Goal: Transaction & Acquisition: Book appointment/travel/reservation

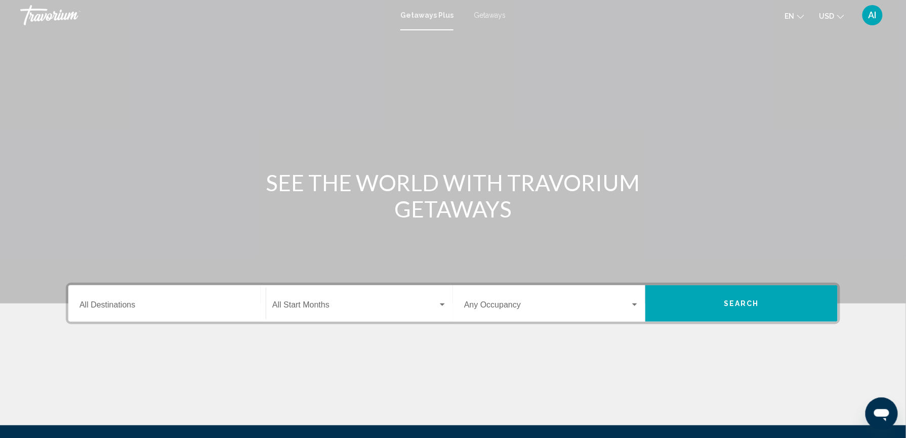
click at [503, 69] on div "Main content" at bounding box center [453, 152] width 906 height 304
click at [490, 15] on span "Getaways" at bounding box center [490, 15] width 32 height 8
click at [113, 303] on input "Destination All Destinations" at bounding box center [166, 307] width 175 height 9
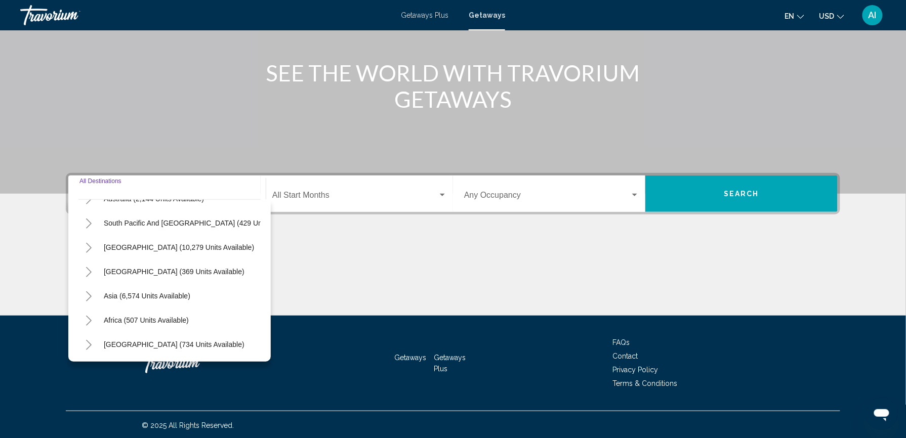
scroll to position [174, 0]
click at [152, 333] on button "Middle East (734 units available)" at bounding box center [174, 344] width 151 height 23
type input "**********"
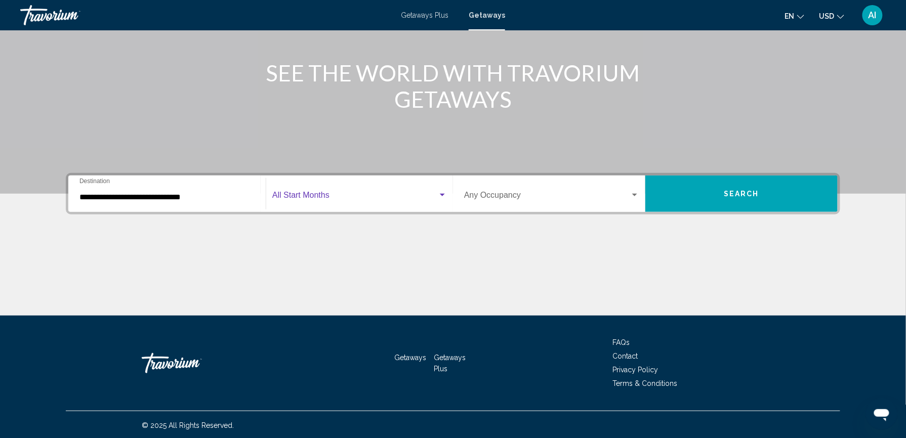
click at [347, 199] on span "Search widget" at bounding box center [355, 197] width 166 height 9
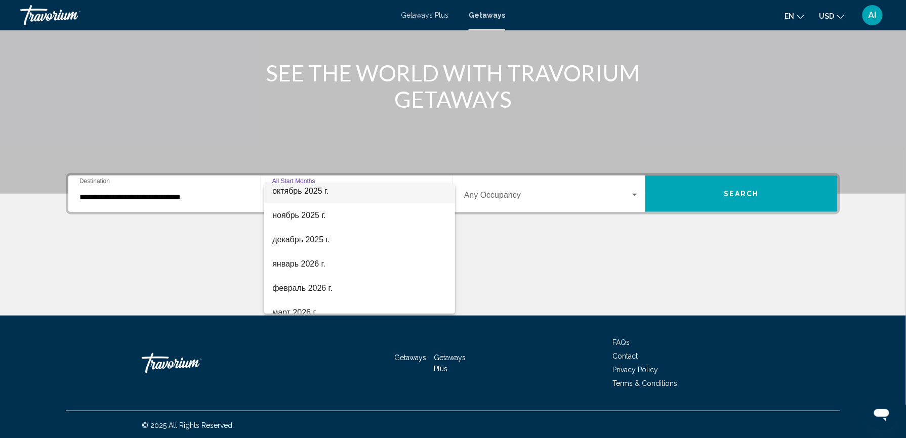
scroll to position [63, 0]
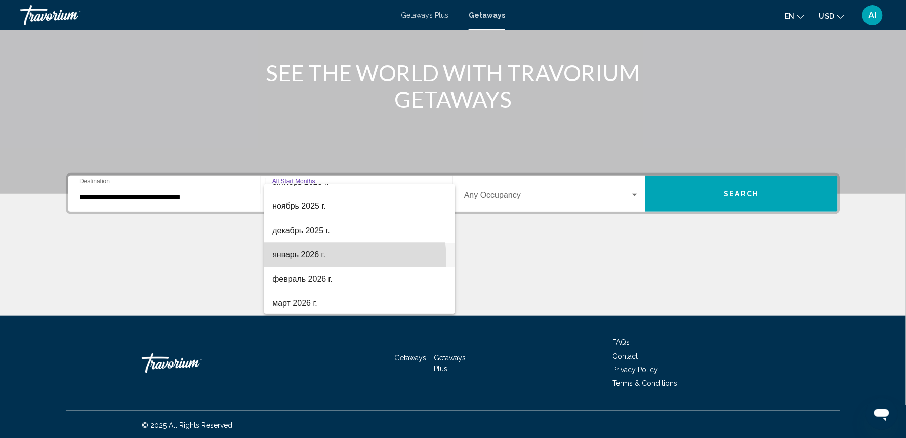
click at [331, 259] on span "январь 2026 г." at bounding box center [359, 255] width 175 height 24
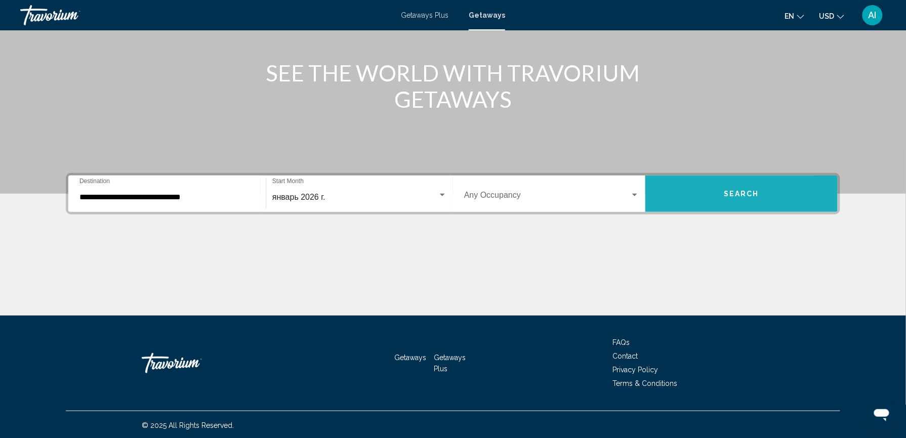
click at [699, 193] on button "Search" at bounding box center [741, 194] width 192 height 36
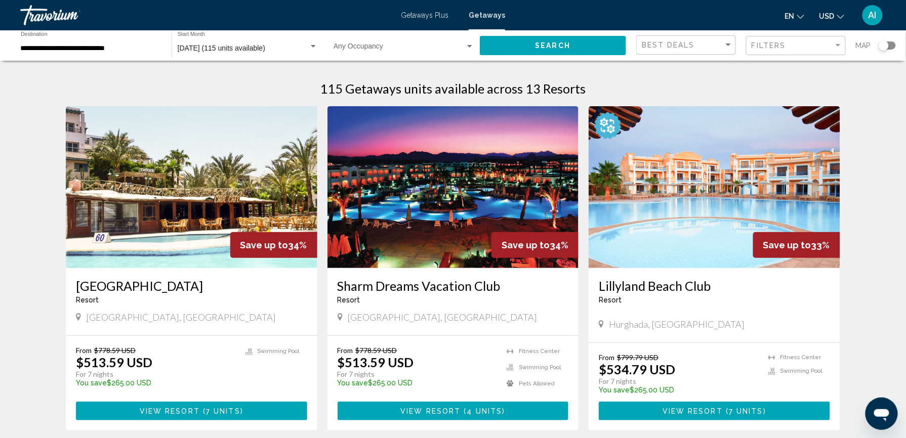
click at [892, 43] on div "Search widget" at bounding box center [887, 46] width 17 height 8
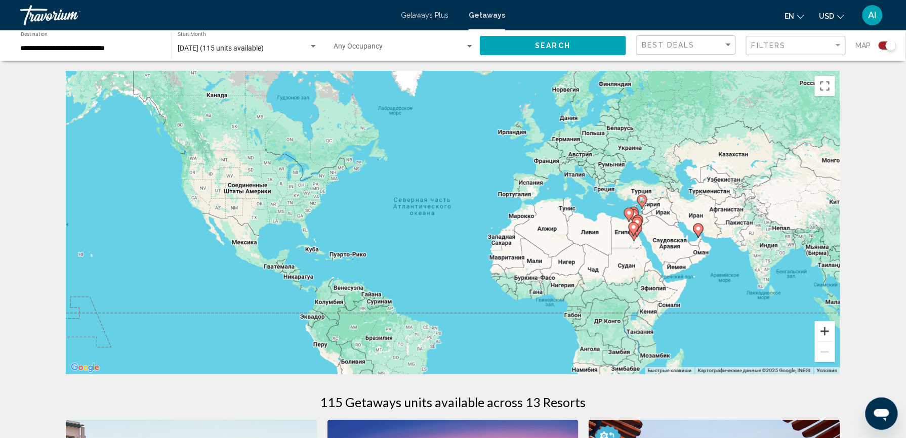
click at [827, 329] on button "Увеличить" at bounding box center [825, 331] width 20 height 20
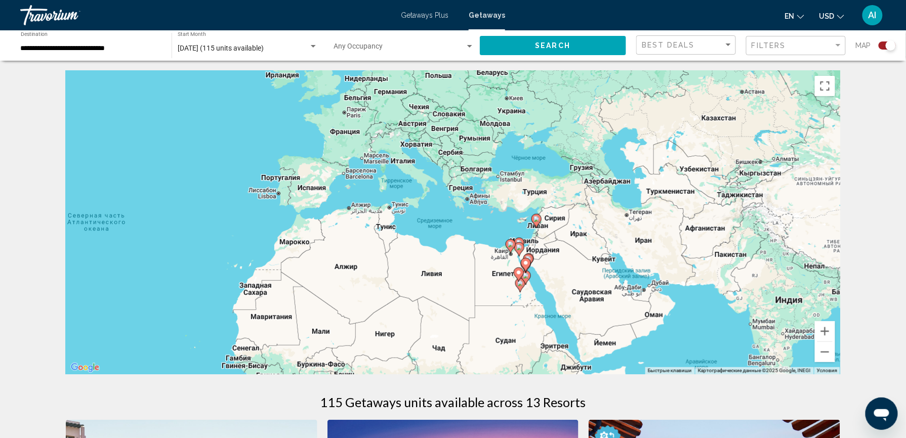
drag, startPoint x: 789, startPoint y: 302, endPoint x: 493, endPoint y: 332, distance: 297.2
click at [493, 332] on div "Чтобы активировать перетаскивание с помощью клавиатуры, нажмите Alt + Ввод. Пос…" at bounding box center [453, 223] width 774 height 304
click at [825, 326] on button "Увеличить" at bounding box center [825, 331] width 20 height 20
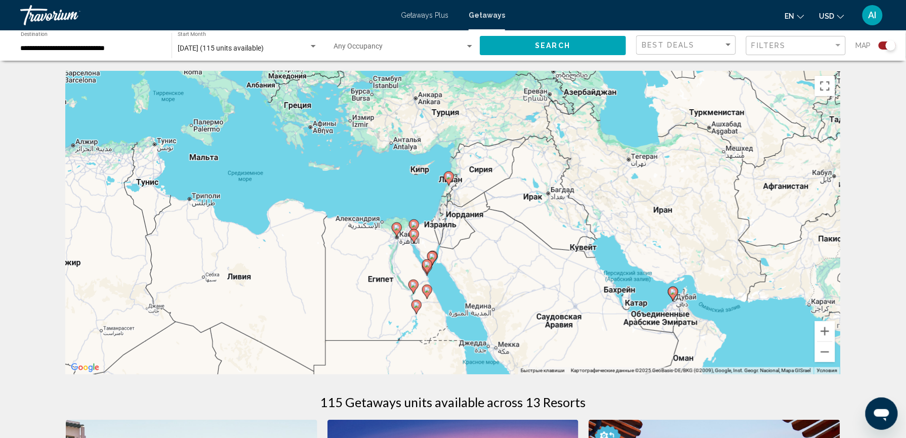
drag, startPoint x: 764, startPoint y: 268, endPoint x: 588, endPoint y: 220, distance: 182.6
click at [588, 220] on div "Чтобы активировать перетаскивание с помощью клавиатуры, нажмите Alt + Ввод. Пос…" at bounding box center [453, 223] width 774 height 304
click at [427, 264] on image "Main content" at bounding box center [427, 265] width 6 height 6
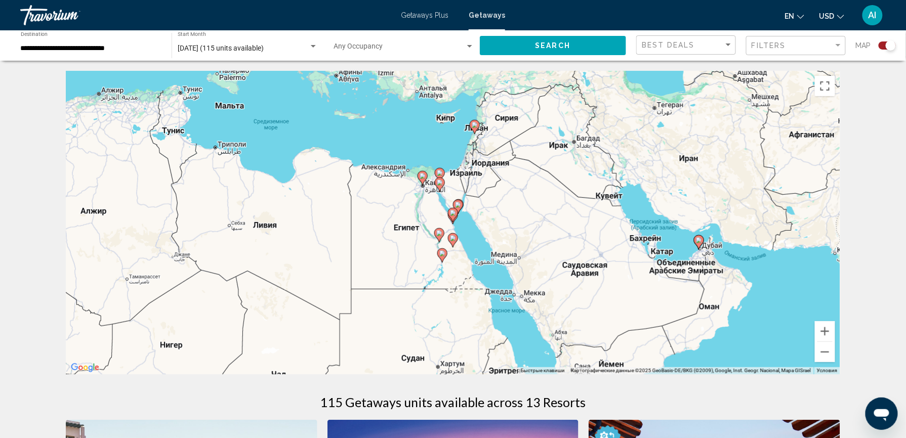
click at [461, 207] on image "Main content" at bounding box center [458, 205] width 6 height 6
type input "**********"
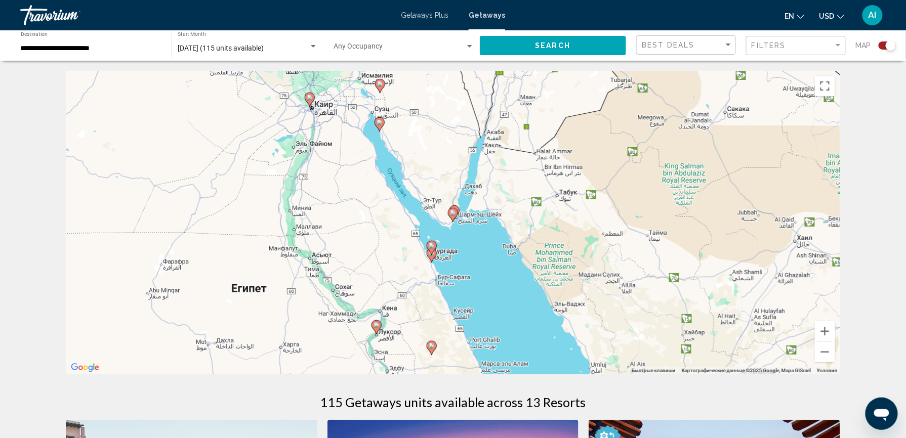
click at [457, 216] on icon "Main content" at bounding box center [452, 215] width 9 height 13
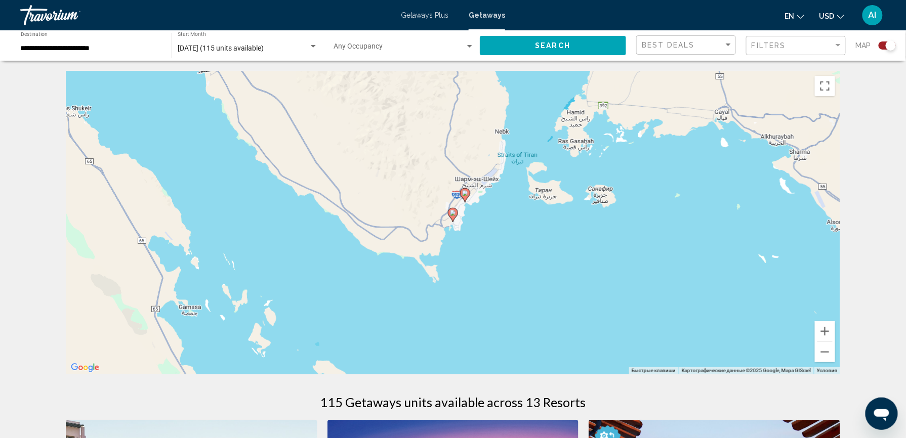
click at [468, 200] on gmp-advanced-marker "Main content" at bounding box center [465, 195] width 10 height 15
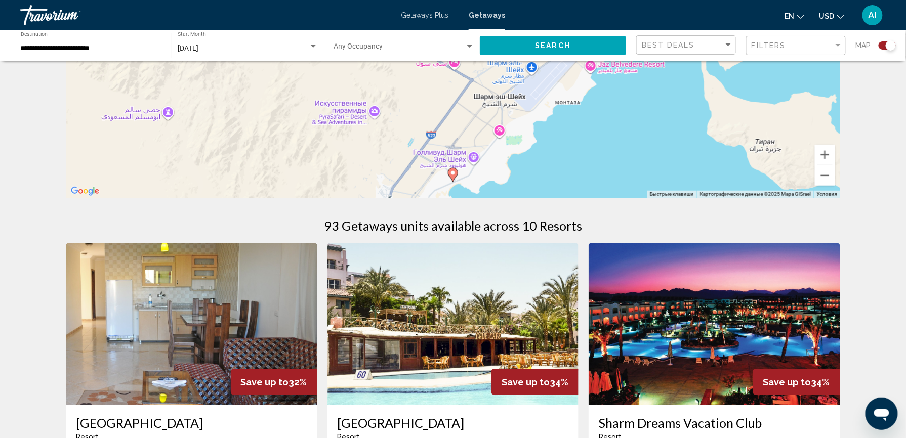
scroll to position [325, 0]
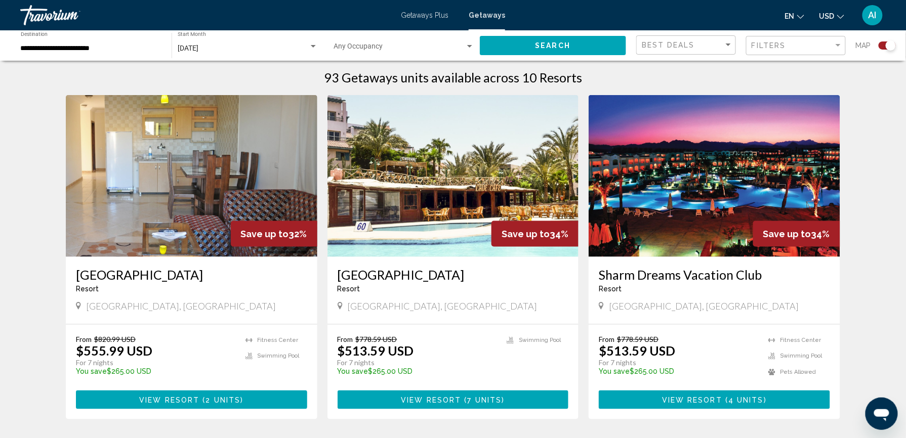
click at [464, 256] on img "Main content" at bounding box center [453, 176] width 252 height 162
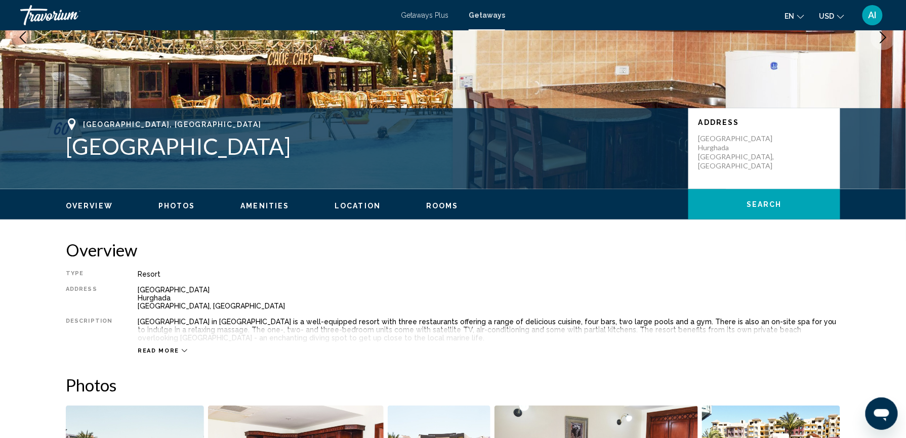
scroll to position [158, 0]
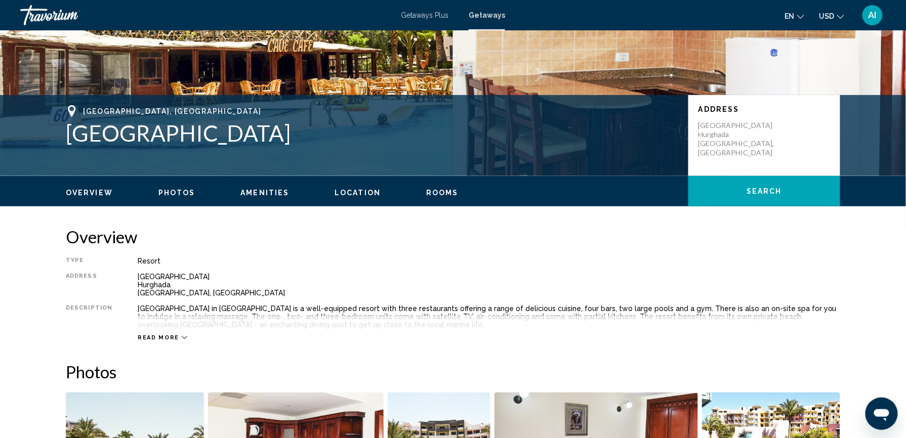
click at [358, 193] on span "Location" at bounding box center [358, 193] width 46 height 8
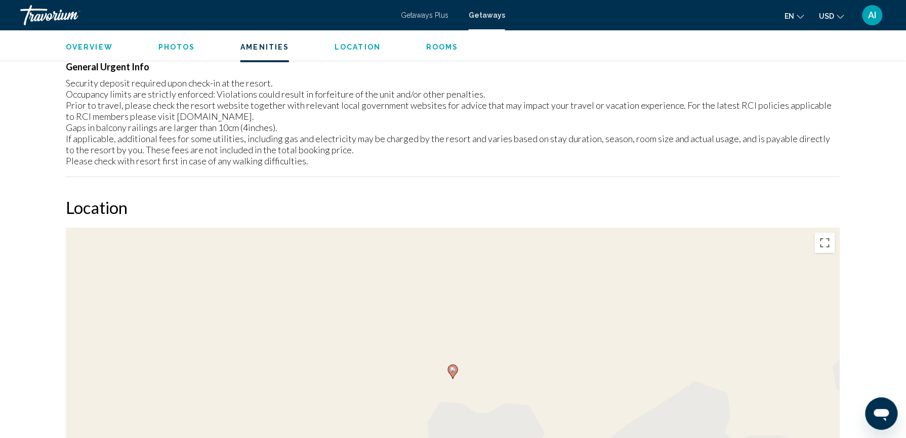
scroll to position [1232, 0]
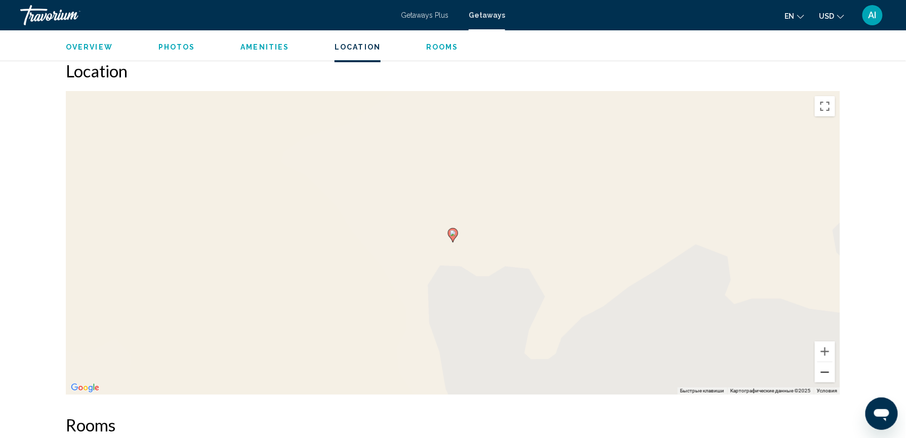
click at [823, 370] on button "Уменьшить" at bounding box center [825, 372] width 20 height 20
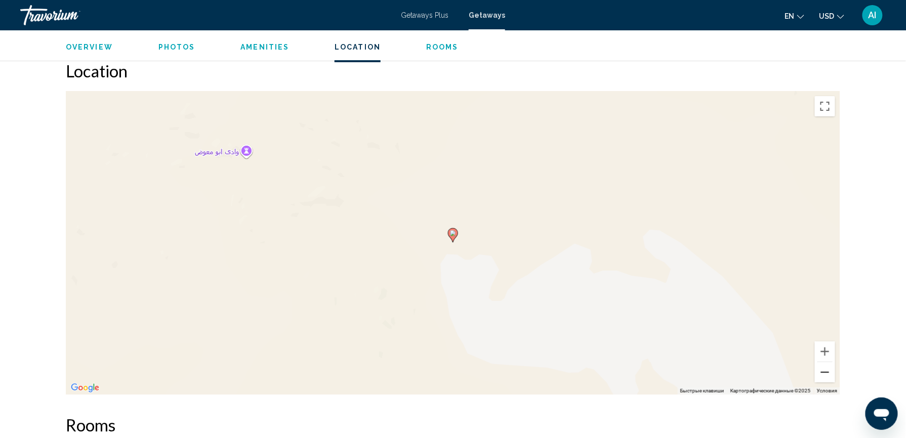
click at [823, 370] on button "Уменьшить" at bounding box center [825, 372] width 20 height 20
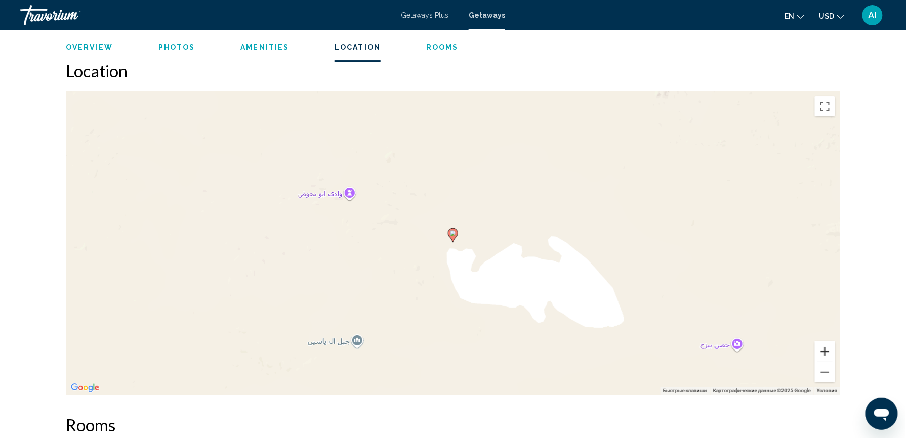
click at [823, 348] on button "Увеличить" at bounding box center [825, 352] width 20 height 20
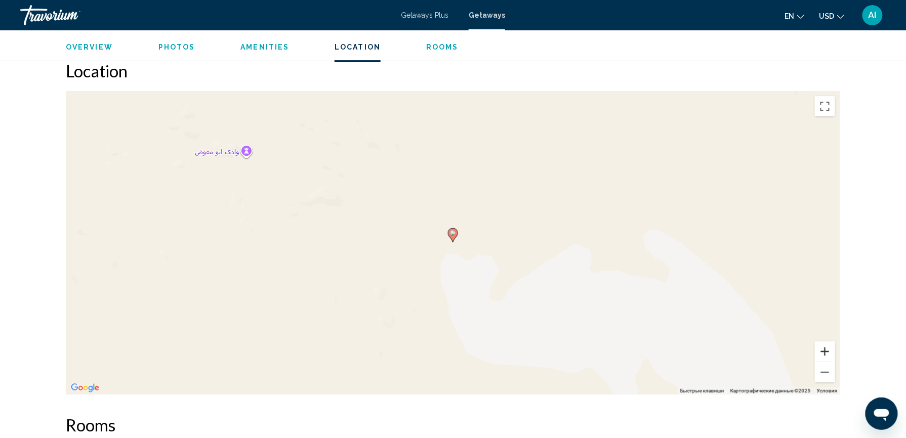
click at [823, 348] on button "Увеличить" at bounding box center [825, 352] width 20 height 20
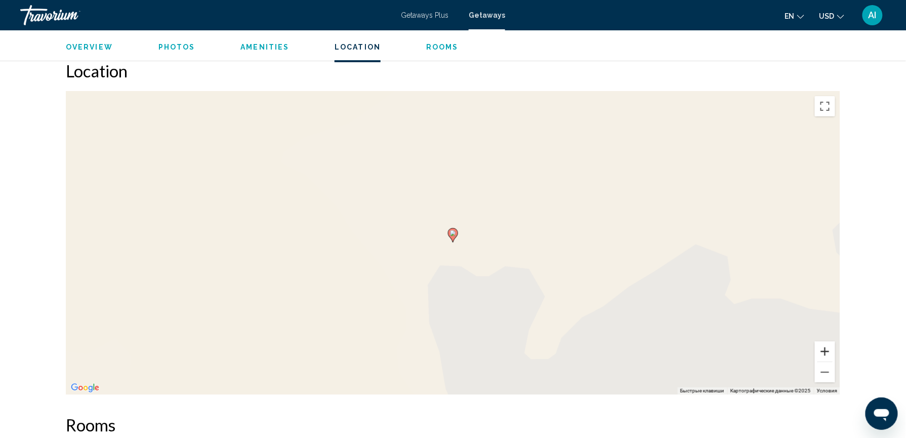
click at [823, 348] on button "Увеличить" at bounding box center [825, 352] width 20 height 20
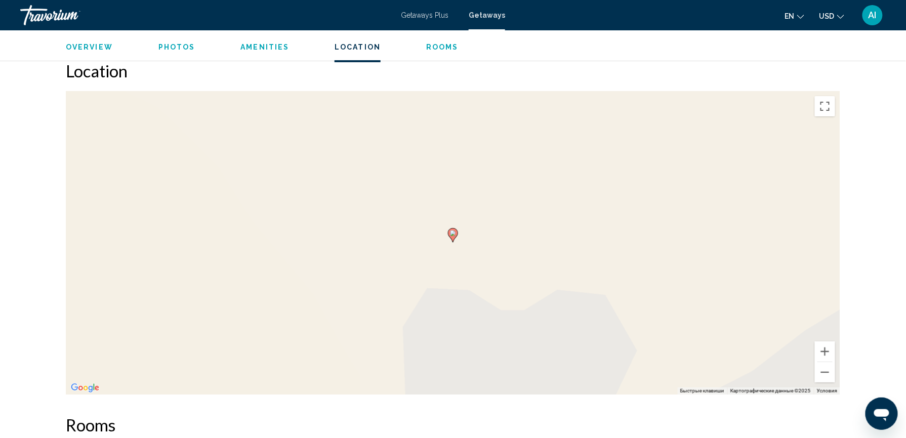
click at [438, 43] on span "Rooms" at bounding box center [442, 47] width 32 height 8
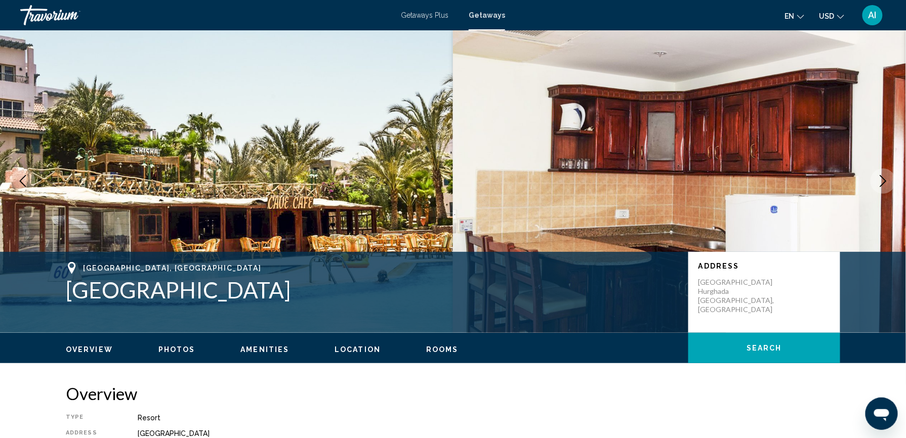
scroll to position [0, 0]
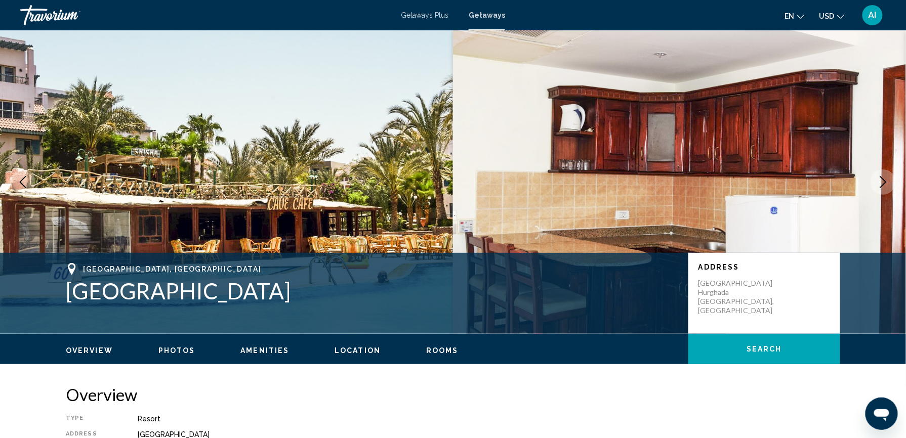
click at [359, 354] on button "Location" at bounding box center [358, 350] width 46 height 9
click at [244, 276] on div "Red Sea, Egypt Zahabia Resort" at bounding box center [372, 283] width 612 height 41
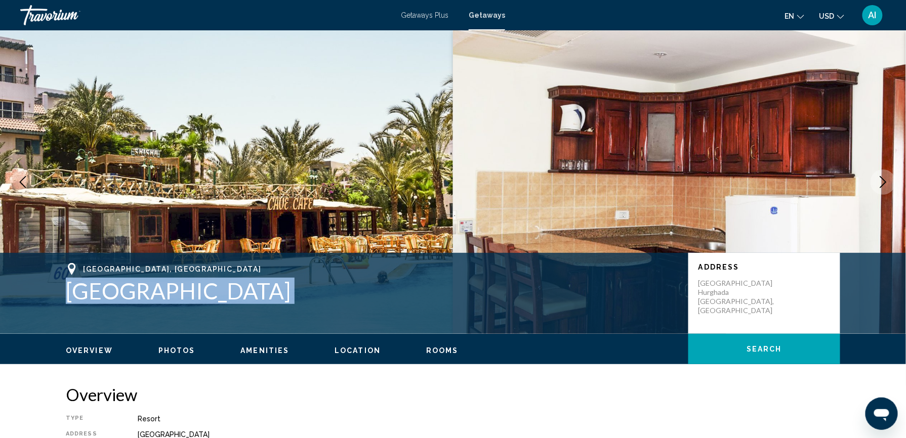
drag, startPoint x: 244, startPoint y: 276, endPoint x: 82, endPoint y: 302, distance: 164.0
click at [82, 302] on div "Red Sea, Egypt Zahabia Resort" at bounding box center [372, 283] width 612 height 41
copy h1 "Zahabia Resort"
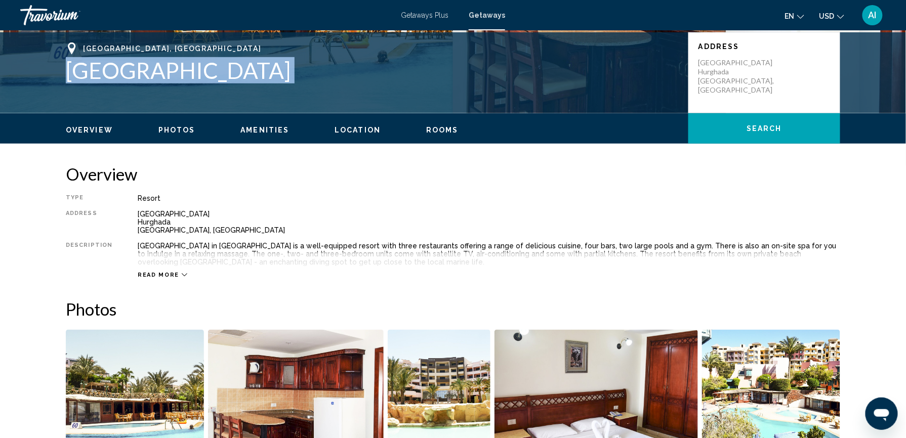
scroll to position [210, 0]
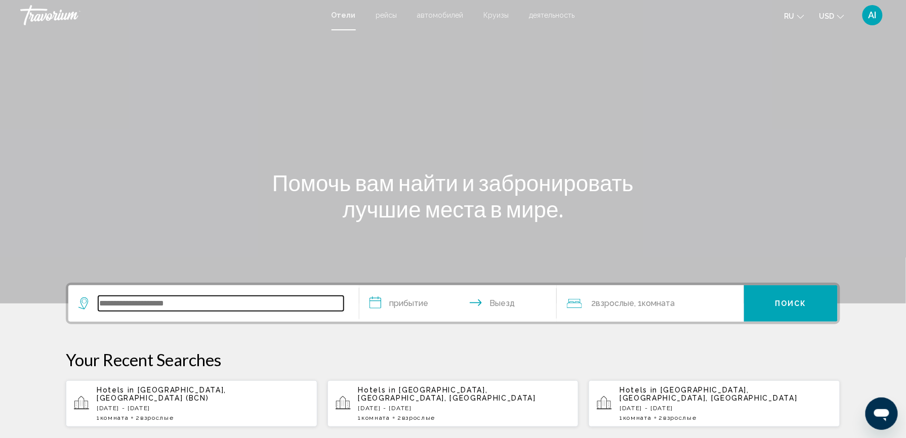
click at [215, 305] on input "Search widget" at bounding box center [220, 303] width 245 height 15
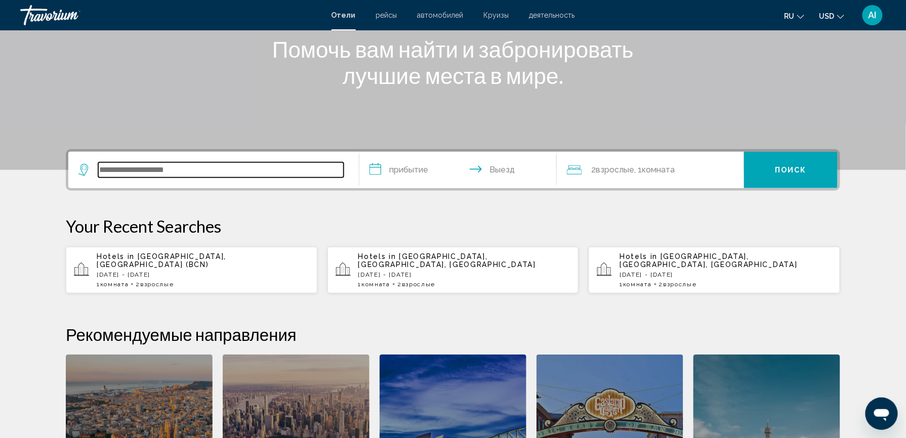
scroll to position [250, 0]
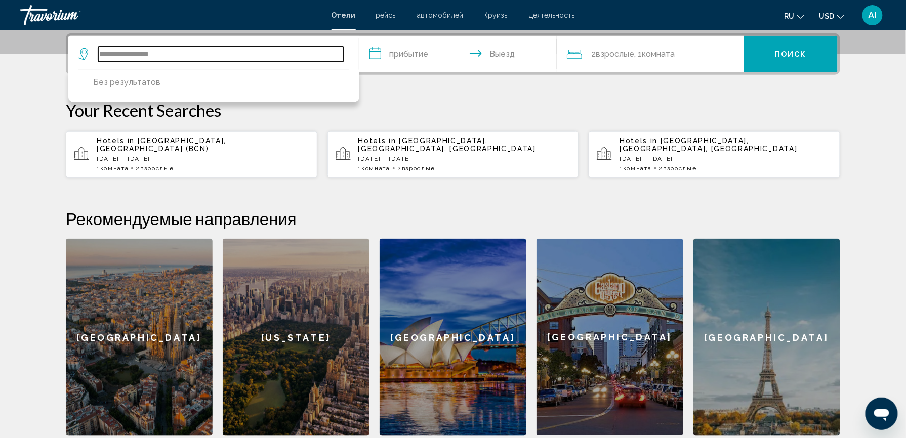
click at [144, 51] on input "**********" at bounding box center [220, 54] width 245 height 15
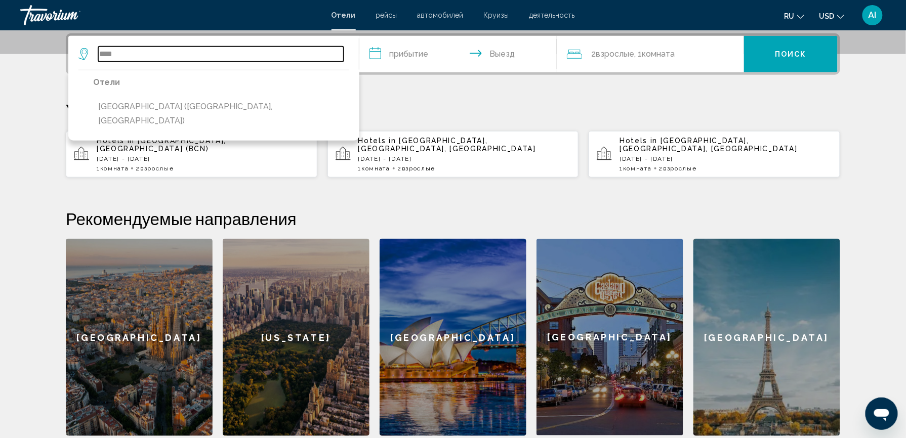
click at [137, 57] on input "****" at bounding box center [220, 54] width 245 height 15
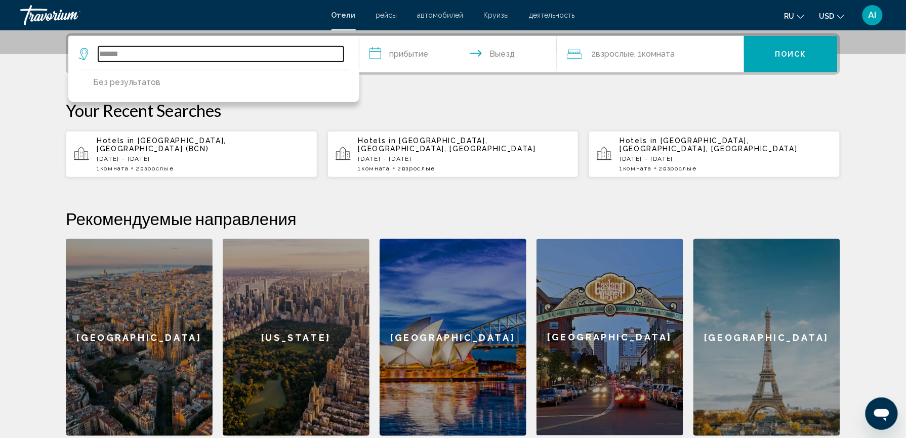
type input "******"
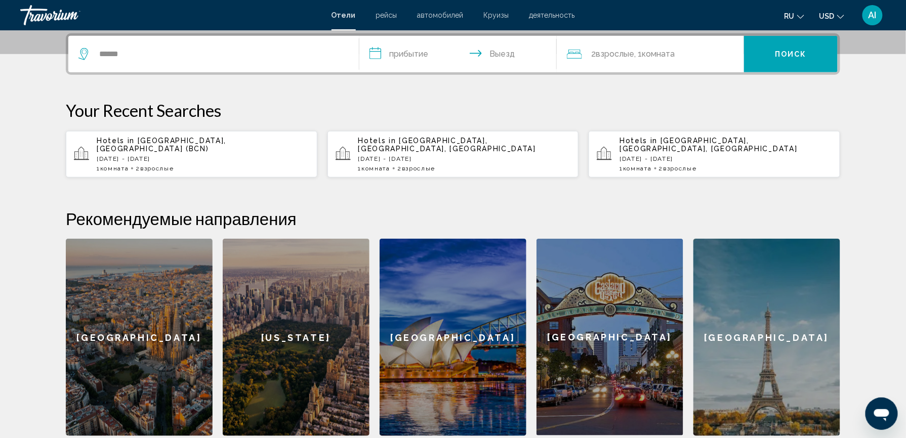
click at [405, 58] on input "**********" at bounding box center [459, 55] width 201 height 39
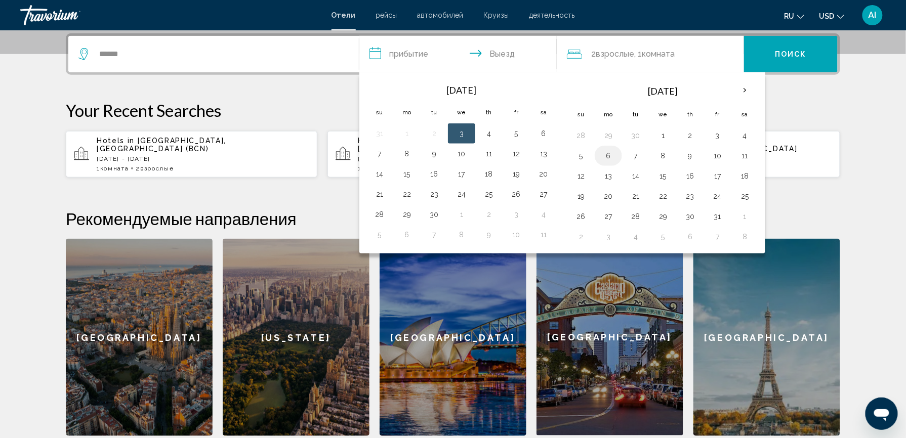
click at [605, 163] on button "6" at bounding box center [608, 156] width 16 height 14
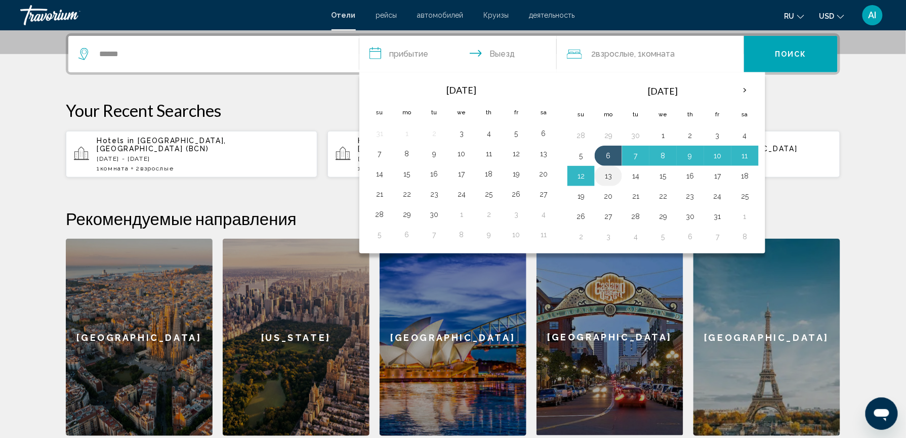
click at [605, 177] on button "13" at bounding box center [608, 176] width 16 height 14
type input "**********"
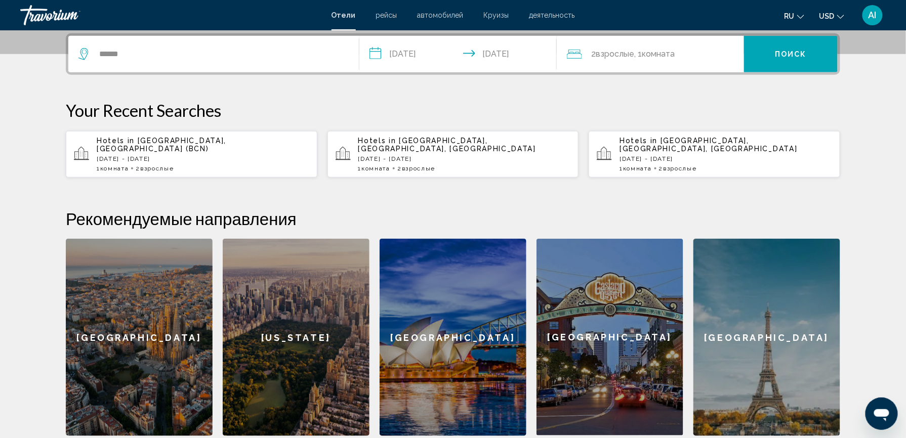
click at [768, 62] on button "Поиск" at bounding box center [791, 54] width 94 height 36
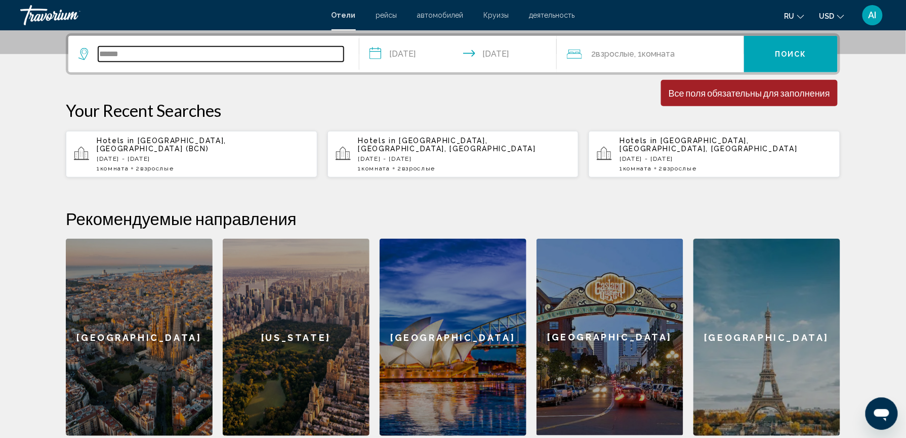
click at [178, 56] on input "******" at bounding box center [220, 54] width 245 height 15
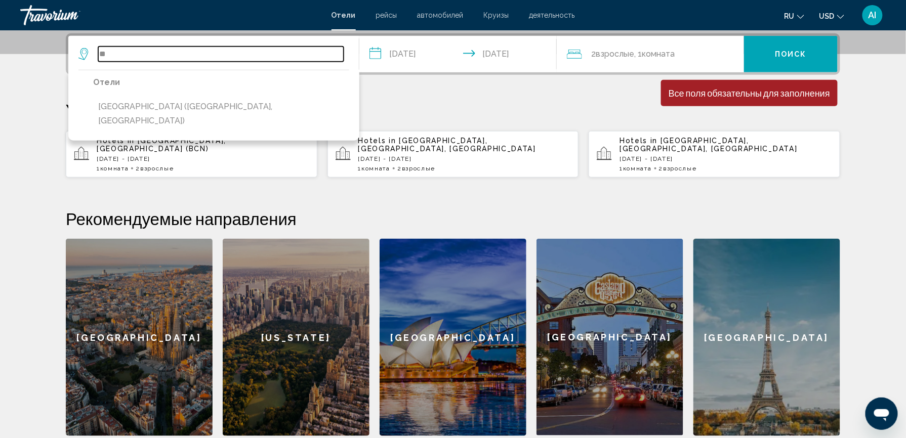
type input "*"
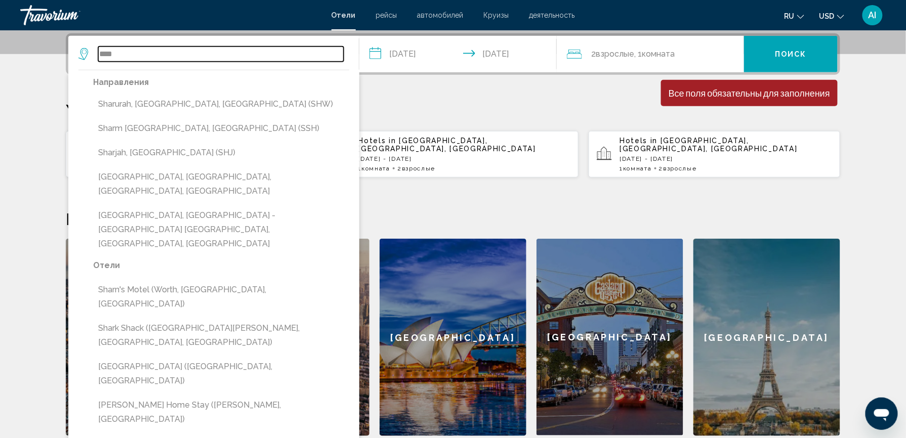
click at [151, 53] on input "****" at bounding box center [220, 54] width 245 height 15
type input "*"
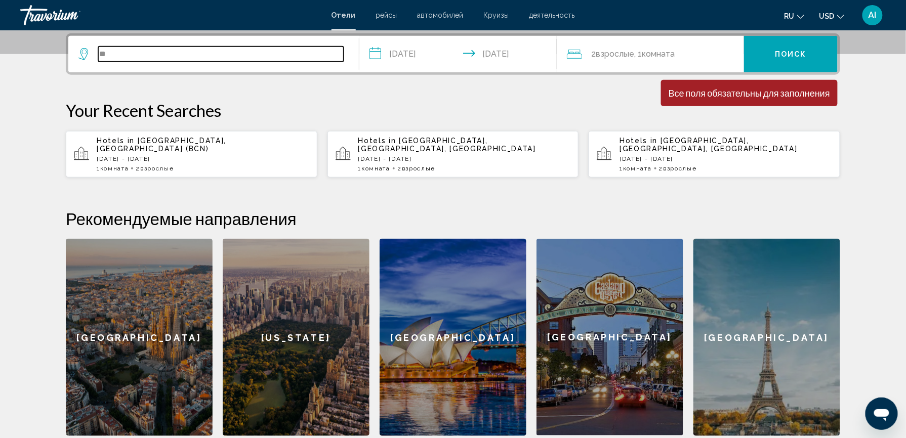
type input "*"
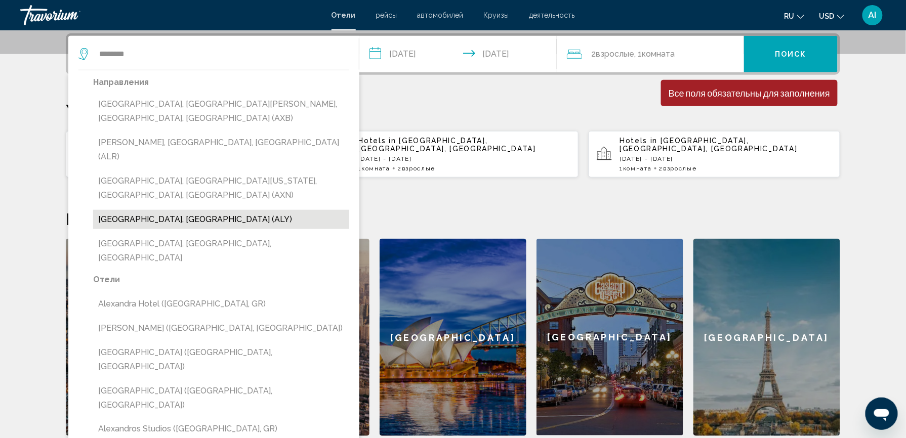
click at [176, 210] on button "[GEOGRAPHIC_DATA], [GEOGRAPHIC_DATA] (ALY)" at bounding box center [221, 219] width 256 height 19
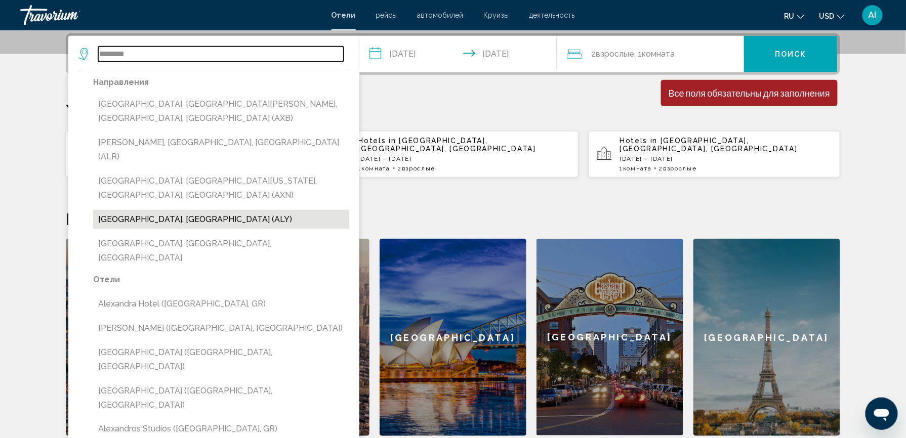
type input "**********"
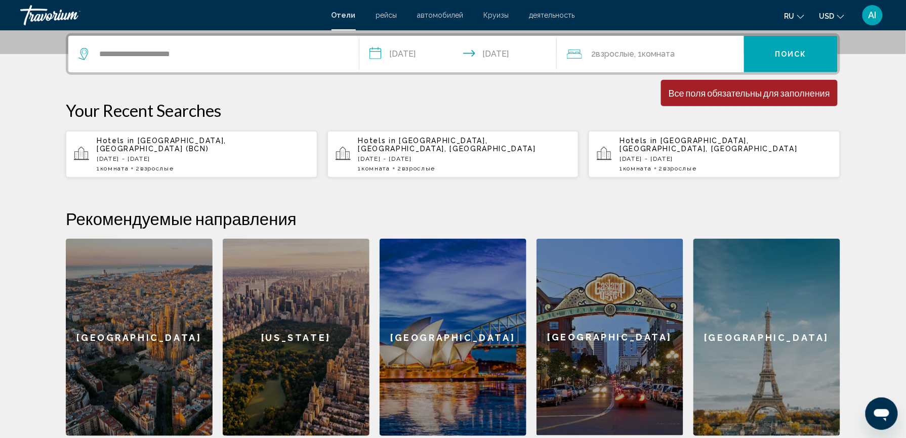
click at [396, 57] on input "**********" at bounding box center [459, 55] width 201 height 39
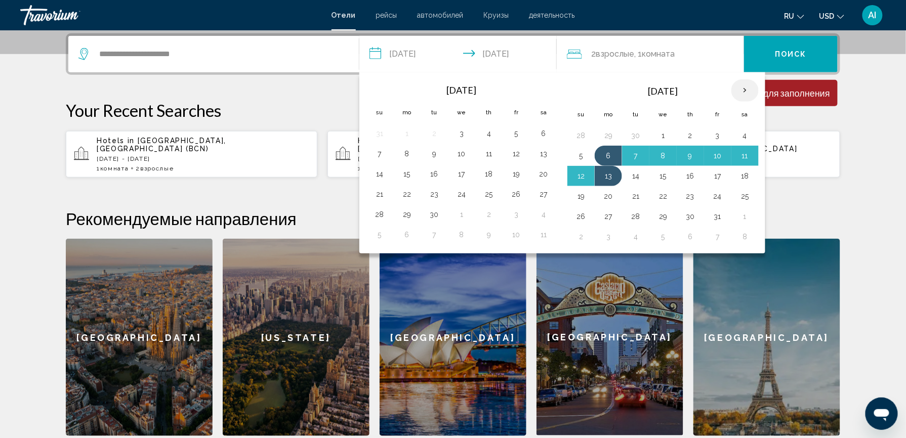
click at [746, 92] on th "Next month" at bounding box center [744, 90] width 27 height 22
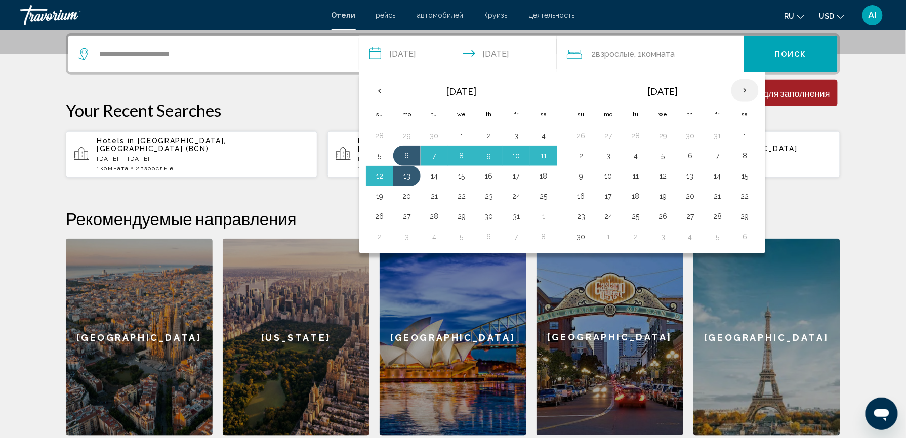
click at [746, 92] on th "Next month" at bounding box center [744, 90] width 27 height 22
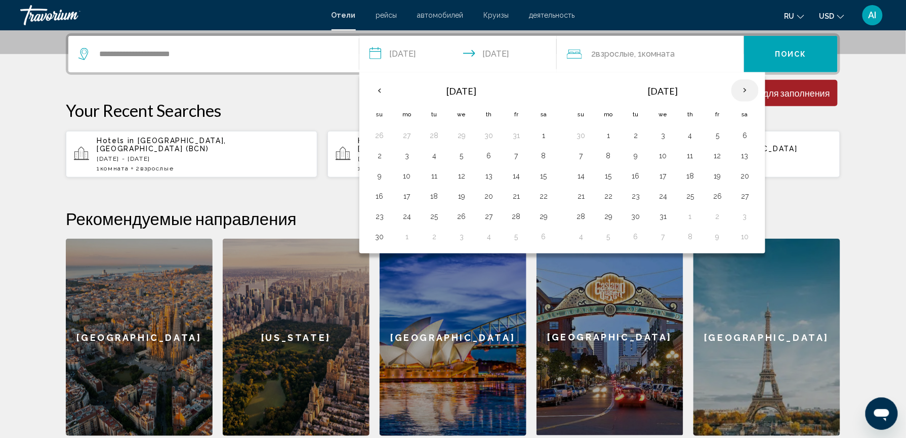
click at [746, 92] on th "Next month" at bounding box center [744, 90] width 27 height 22
click at [608, 175] on button "12" at bounding box center [608, 176] width 16 height 14
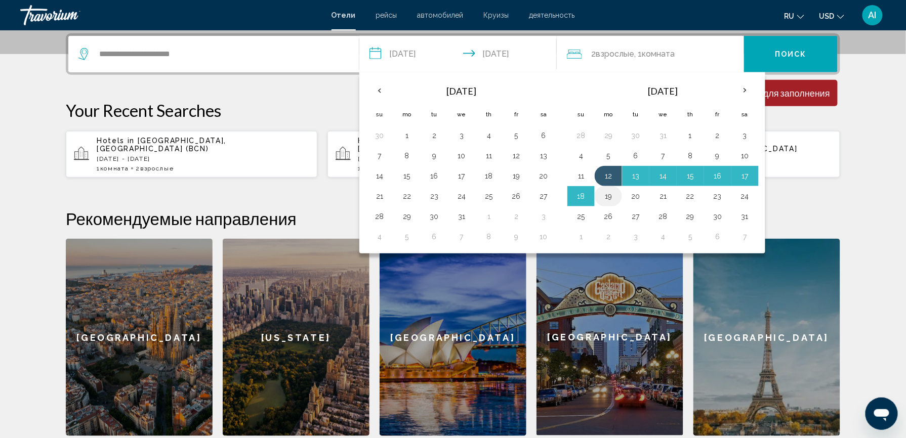
click at [612, 196] on button "19" at bounding box center [608, 196] width 16 height 14
type input "**********"
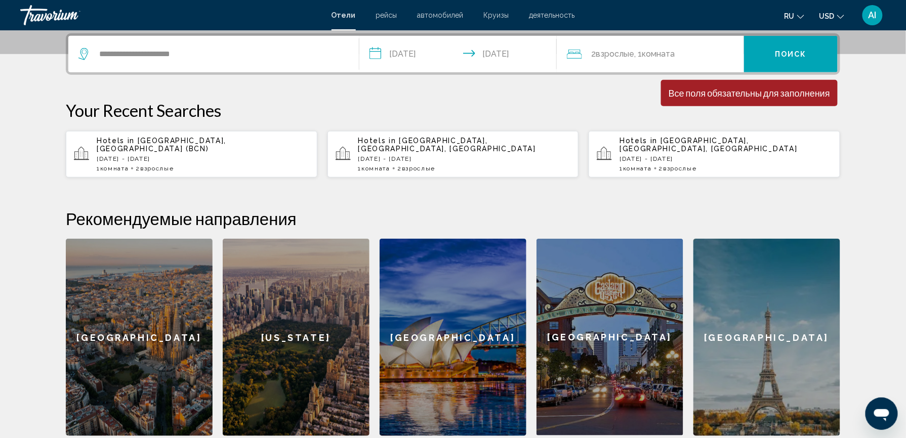
click at [771, 52] on button "Поиск" at bounding box center [791, 54] width 94 height 36
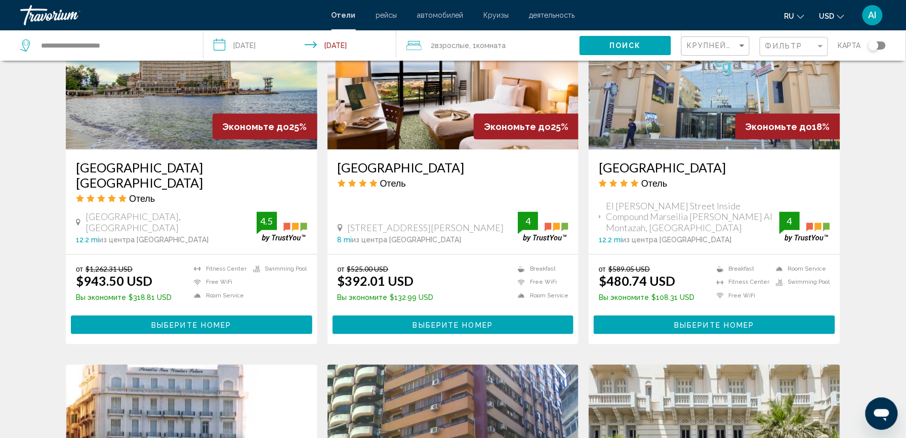
scroll to position [456, 0]
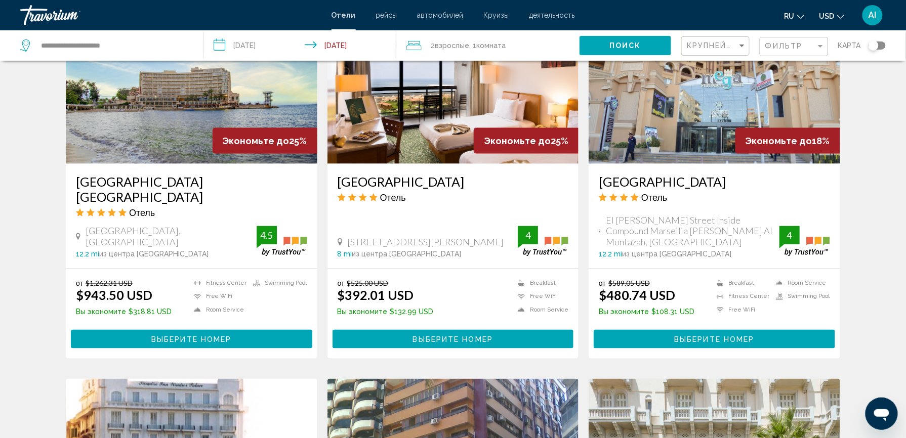
click at [883, 46] on div "Toggle map" at bounding box center [877, 46] width 17 height 8
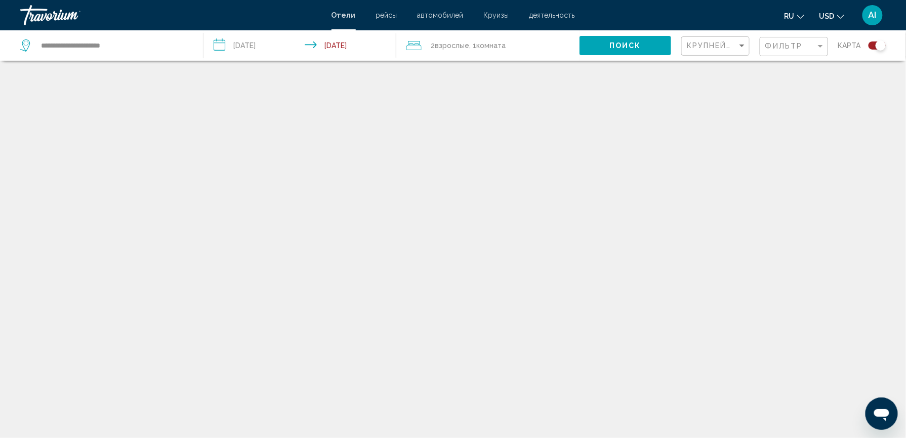
scroll to position [61, 0]
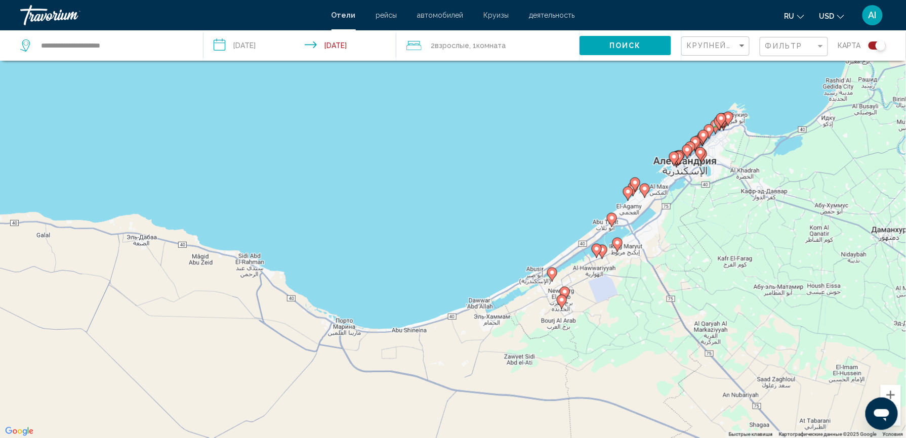
click at [721, 118] on image "Main content" at bounding box center [721, 118] width 6 height 6
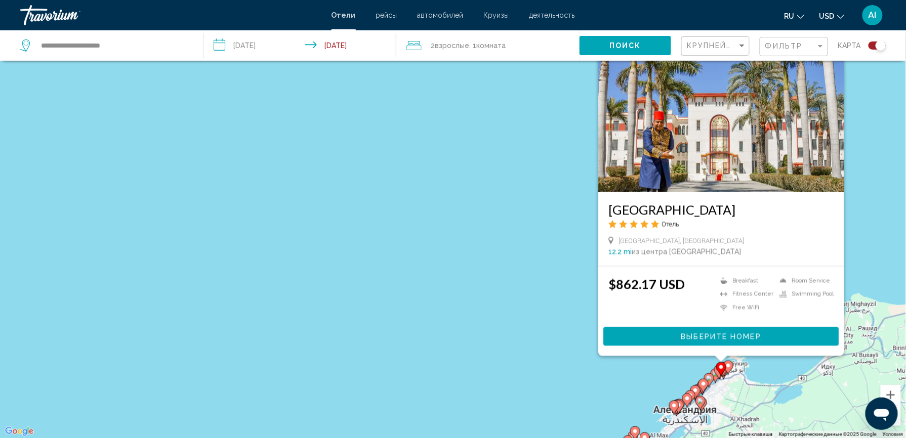
click at [729, 365] on image "Main content" at bounding box center [728, 366] width 6 height 6
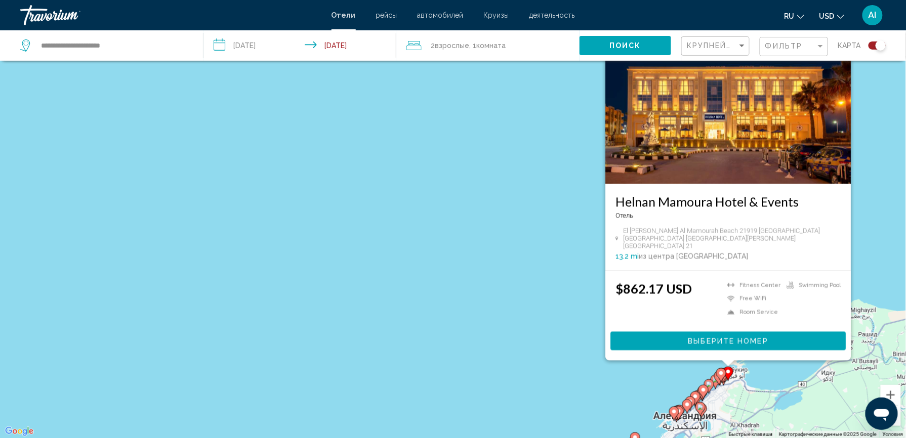
click at [708, 384] on image "Main content" at bounding box center [709, 385] width 6 height 6
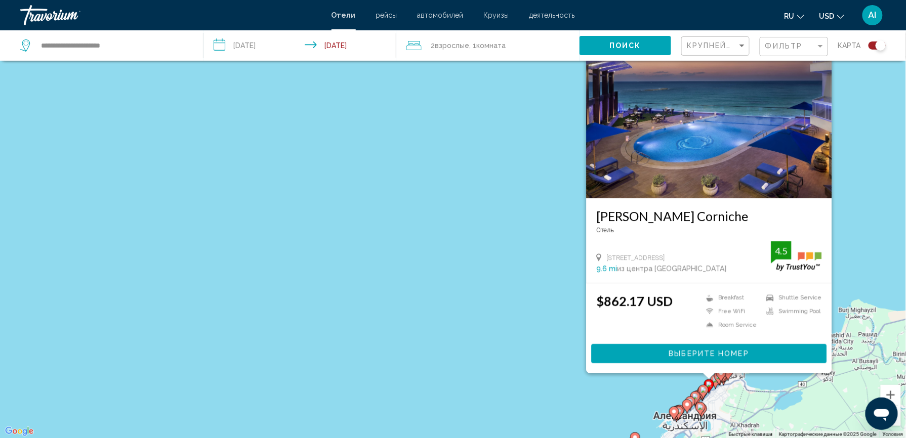
click at [695, 395] on image "Main content" at bounding box center [695, 397] width 6 height 6
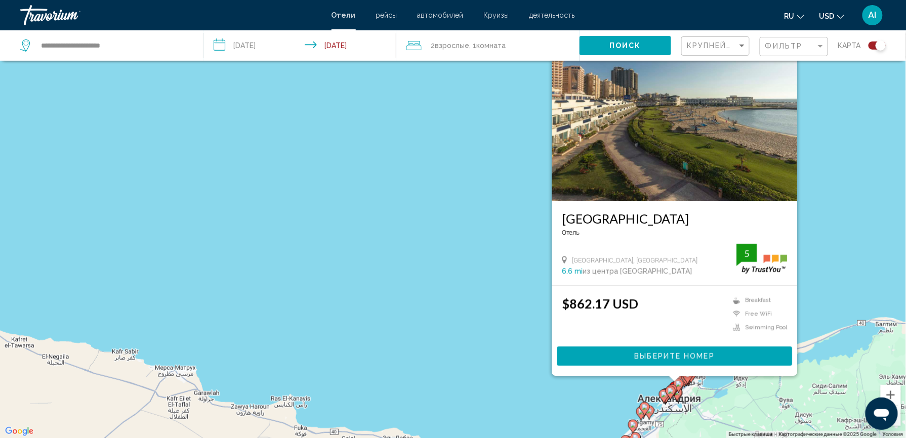
click at [827, 250] on div "Чтобы активировать перетаскивание с помощью клавиатуры, нажмите Alt + Ввод. Пос…" at bounding box center [453, 219] width 906 height 438
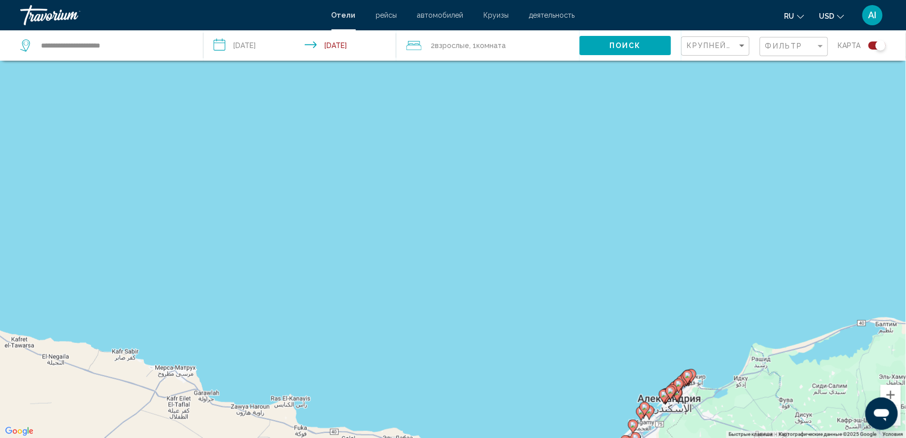
click at [827, 250] on div "Чтобы активировать перетаскивание с помощью клавиатуры, нажмите Alt + Ввод. Пос…" at bounding box center [453, 219] width 906 height 438
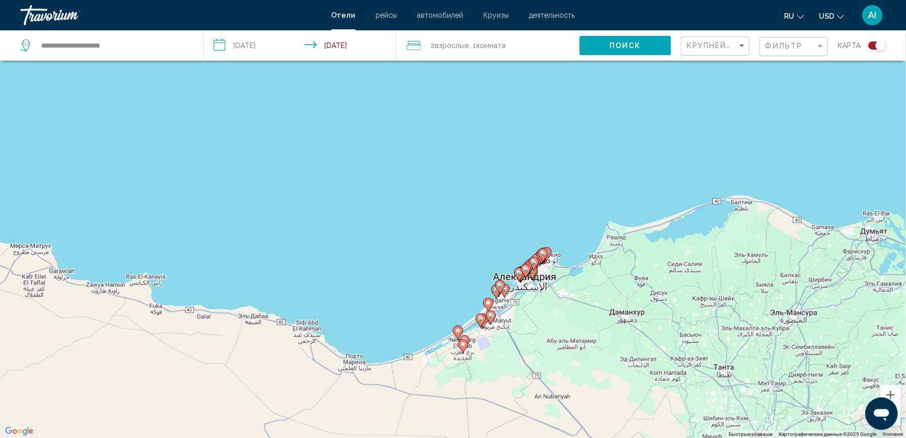
drag, startPoint x: 820, startPoint y: 245, endPoint x: 668, endPoint y: 120, distance: 196.7
click at [668, 120] on div "Чтобы активировать перетаскивание с помощью клавиатуры, нажмите Alt + Ввод. Пос…" at bounding box center [453, 219] width 906 height 438
click at [897, 395] on button "Увеличить" at bounding box center [891, 395] width 20 height 20
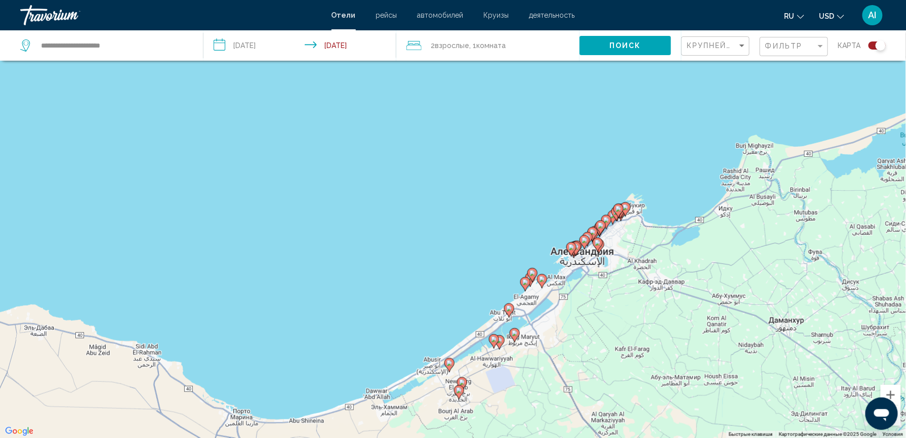
drag, startPoint x: 846, startPoint y: 363, endPoint x: 827, endPoint y: 231, distance: 133.0
click at [827, 241] on div "Чтобы активировать перетаскивание с помощью клавиатуры, нажмите Alt + Ввод. Пос…" at bounding box center [453, 219] width 906 height 438
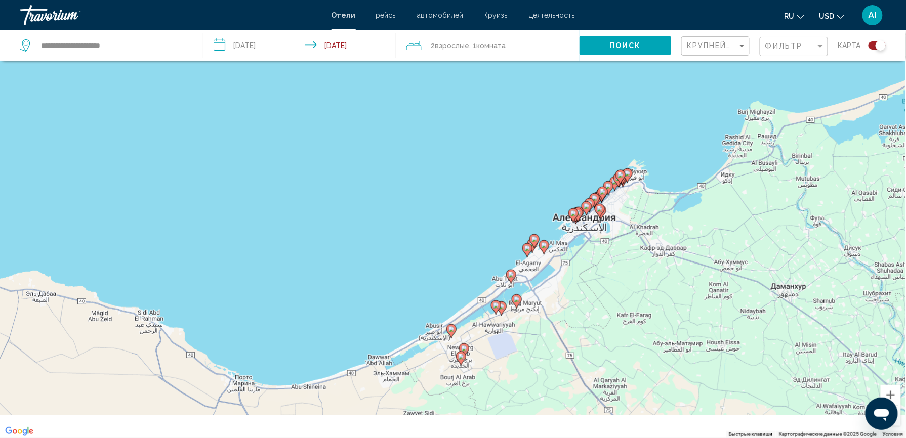
click at [828, 215] on div "Чтобы активировать перетаскивание с помощью клавиатуры, нажмите Alt + Ввод. Пос…" at bounding box center [453, 219] width 906 height 438
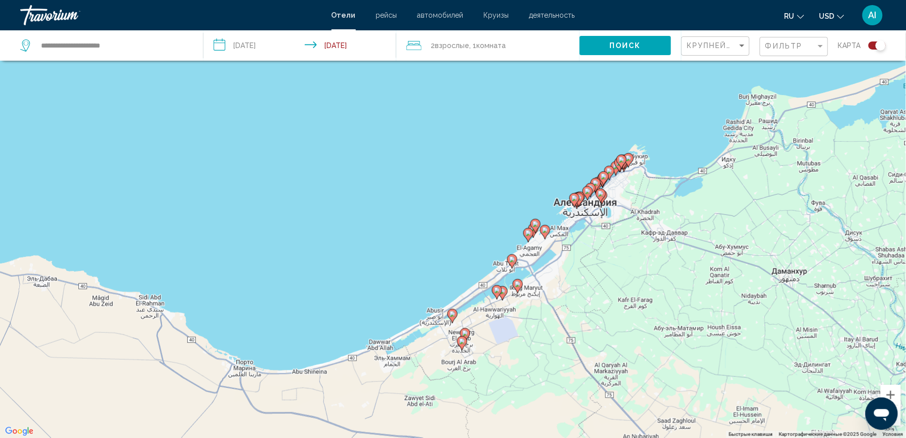
click at [512, 258] on image "Main content" at bounding box center [512, 260] width 6 height 6
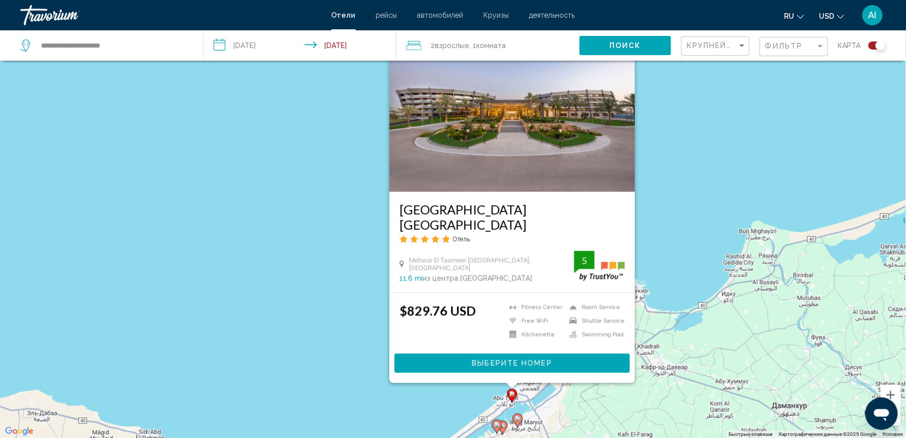
click at [519, 422] on image "Main content" at bounding box center [518, 419] width 6 height 6
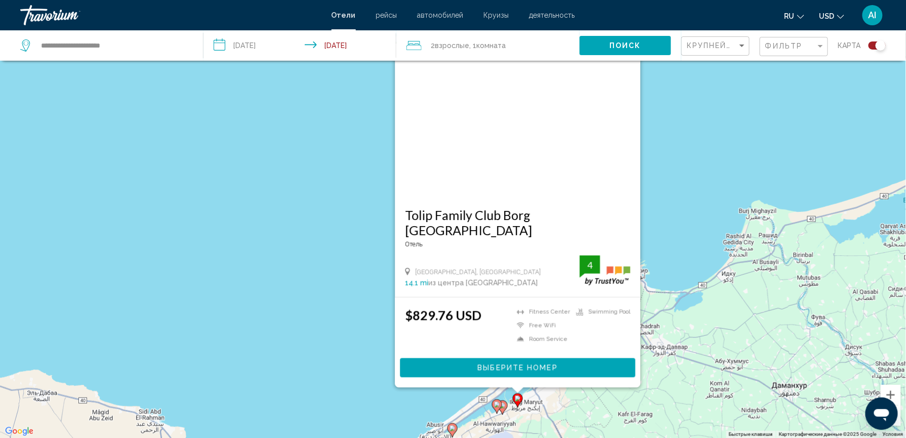
click at [869, 44] on button "Toggle map" at bounding box center [873, 45] width 25 height 9
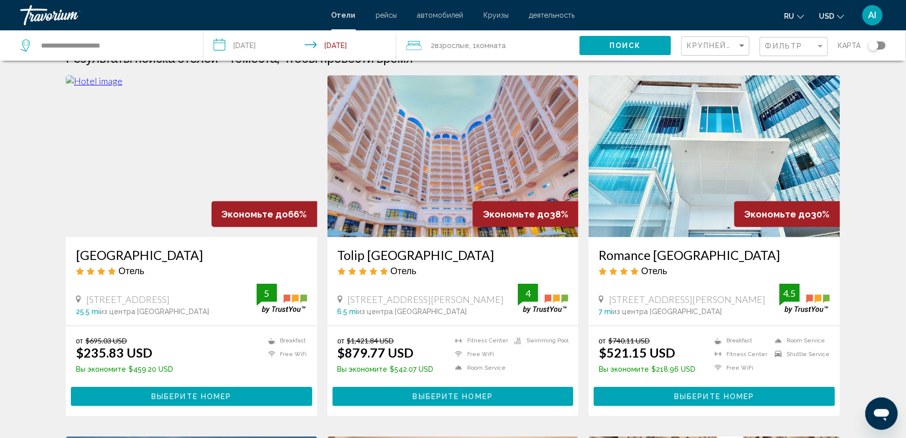
scroll to position [126, 0]
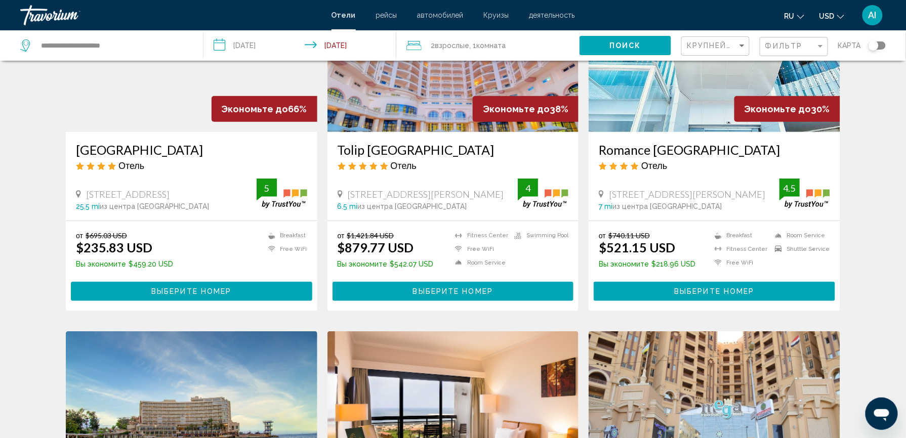
click at [416, 121] on img "Main content" at bounding box center [453, 51] width 252 height 162
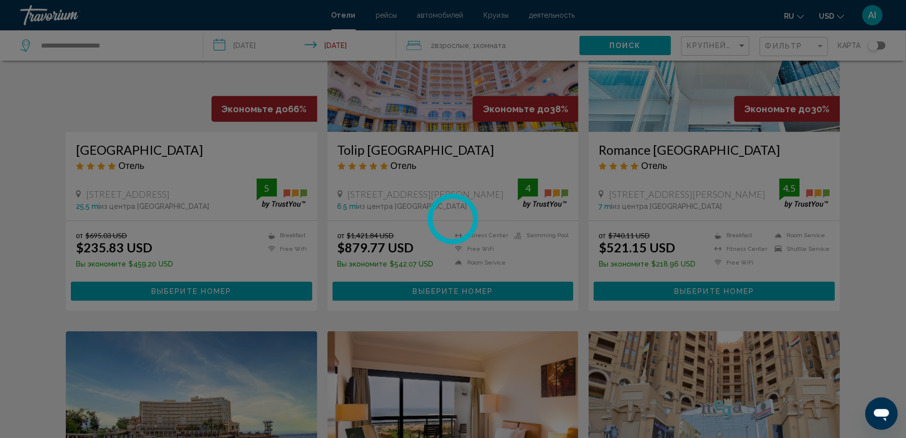
click at [416, 121] on div at bounding box center [453, 219] width 906 height 438
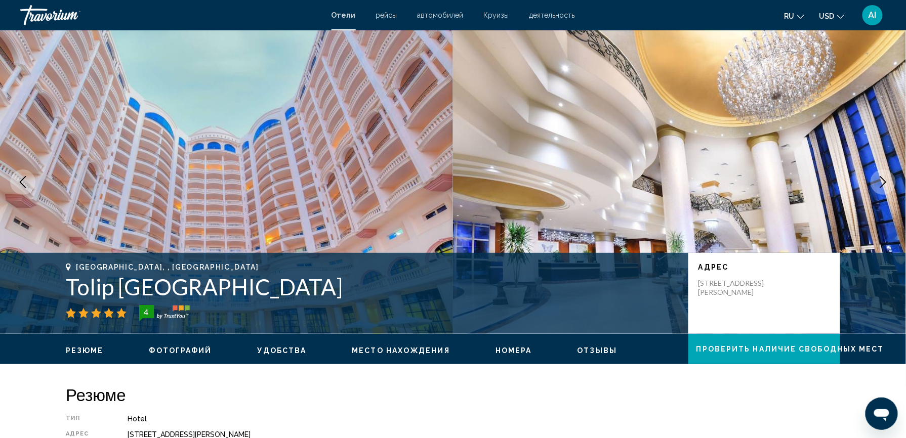
click at [425, 350] on span "Место нахождения" at bounding box center [401, 351] width 98 height 8
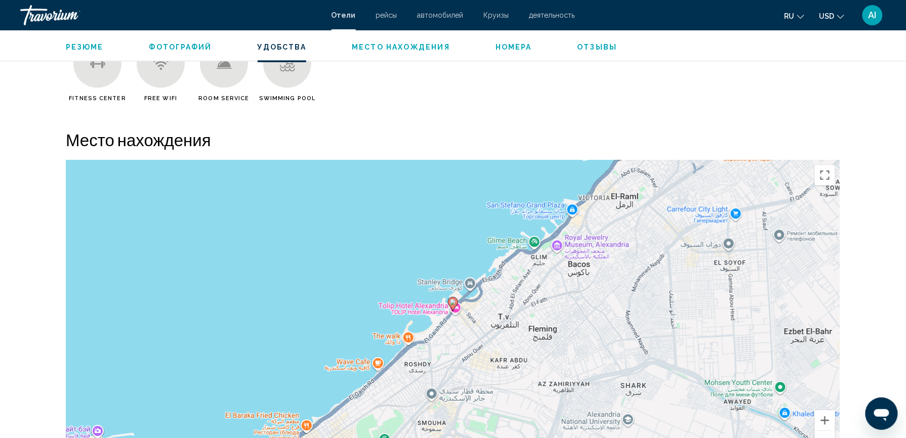
scroll to position [926, 0]
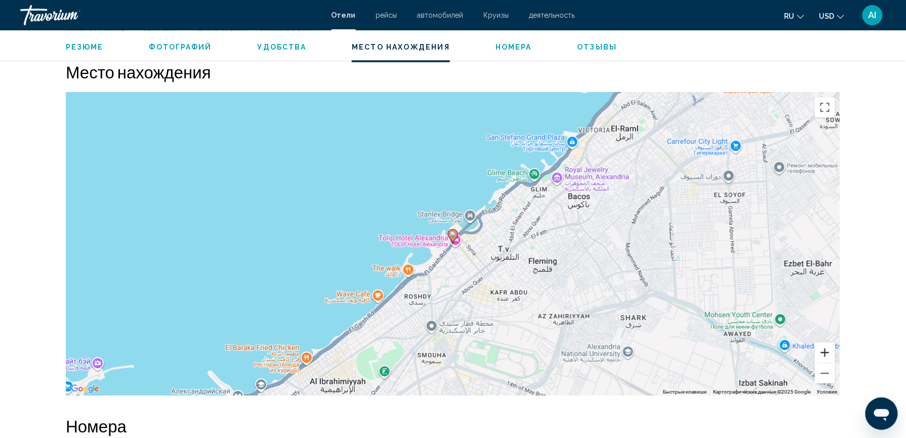
click at [824, 355] on button "Увеличить" at bounding box center [825, 353] width 20 height 20
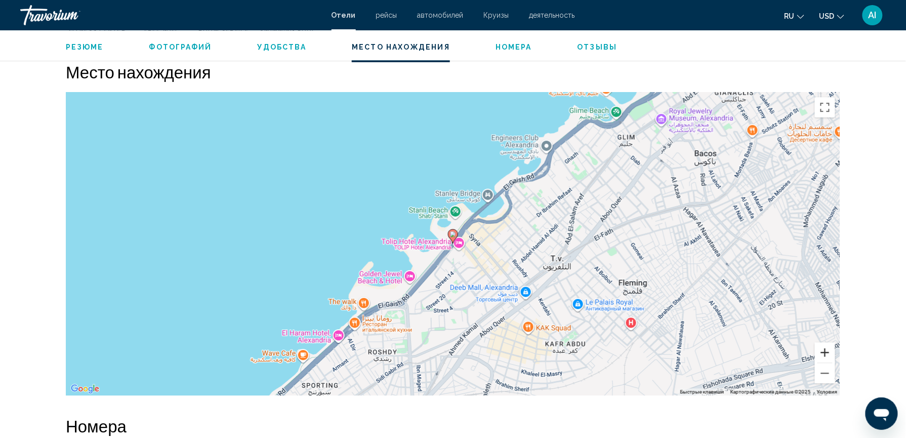
click at [824, 355] on button "Увеличить" at bounding box center [825, 353] width 20 height 20
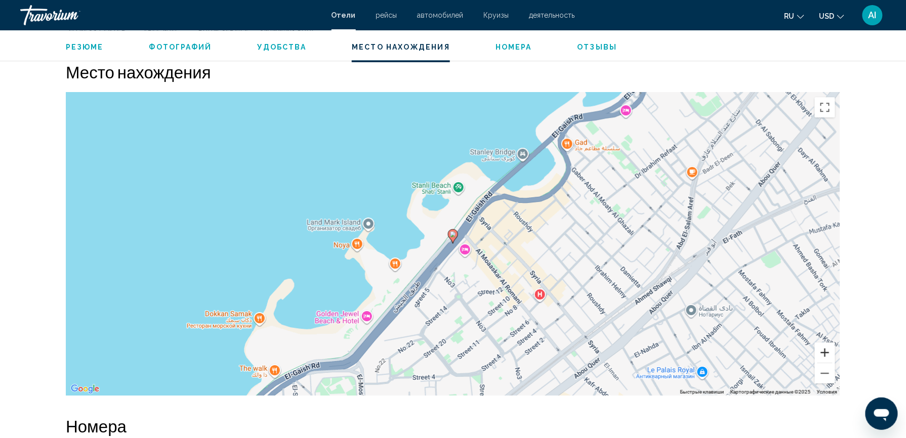
click at [824, 355] on button "Увеличить" at bounding box center [825, 353] width 20 height 20
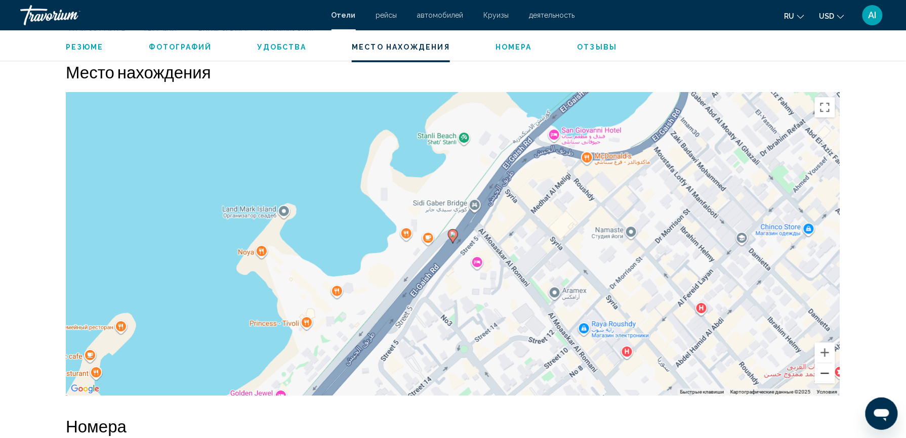
click at [826, 373] on button "Уменьшить" at bounding box center [825, 373] width 20 height 20
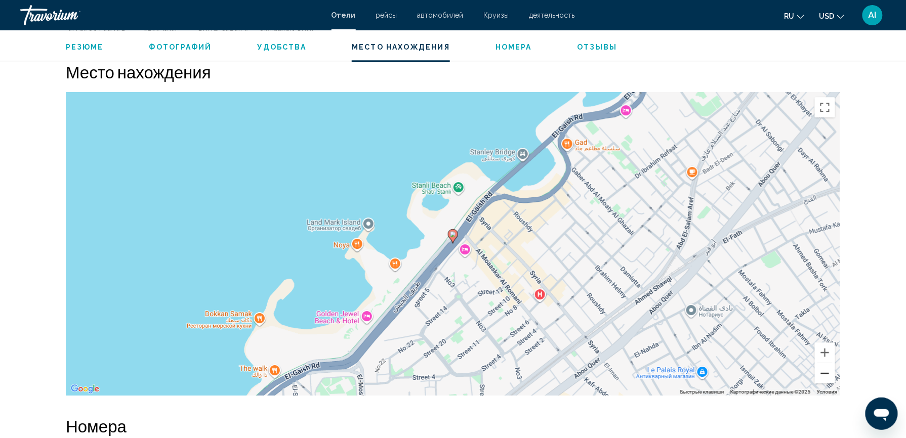
click at [826, 373] on button "Уменьшить" at bounding box center [825, 373] width 20 height 20
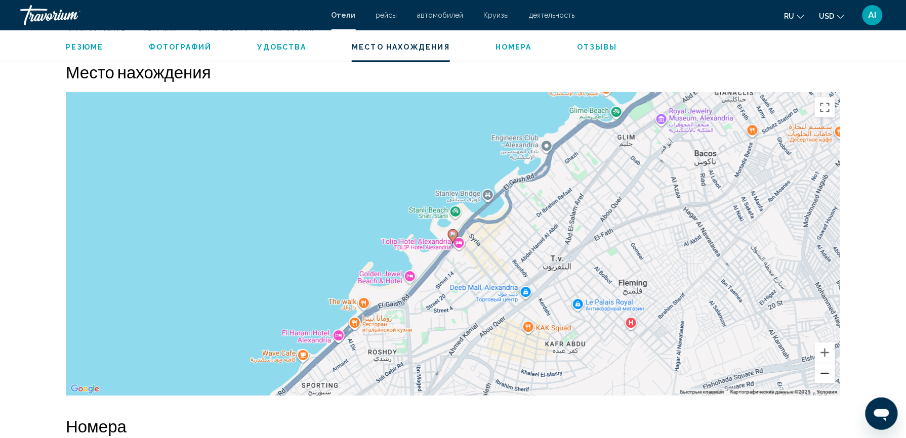
click at [826, 373] on button "Уменьшить" at bounding box center [825, 373] width 20 height 20
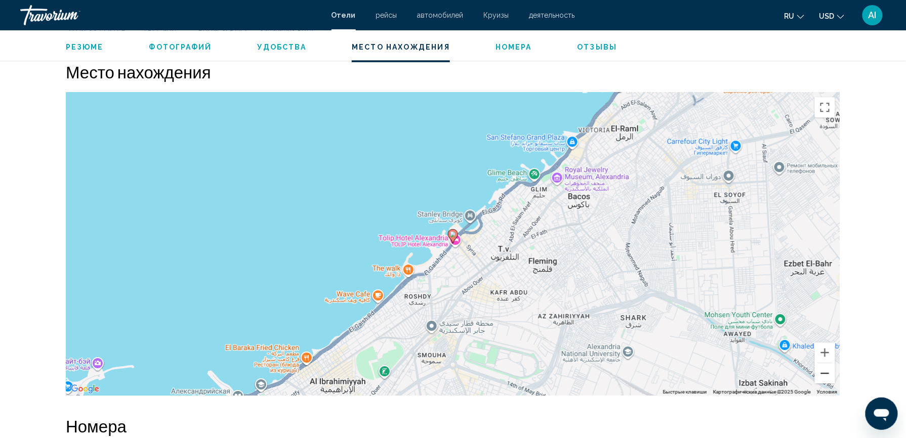
click at [826, 373] on button "Уменьшить" at bounding box center [825, 373] width 20 height 20
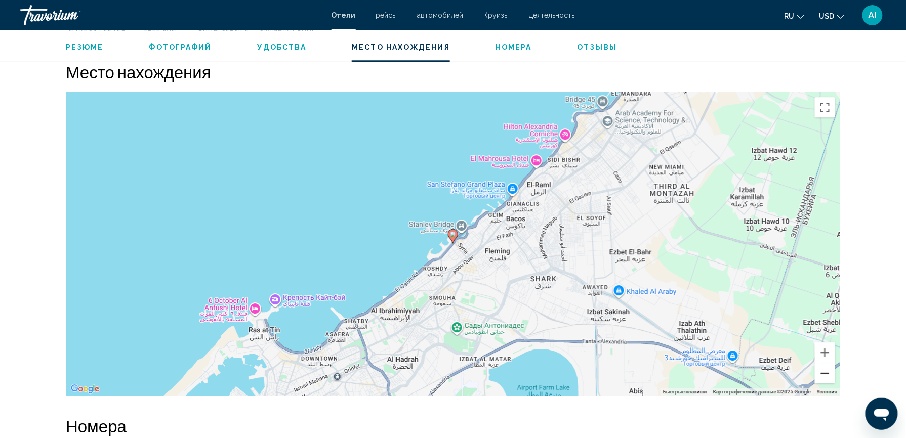
click at [826, 373] on button "Уменьшить" at bounding box center [825, 373] width 20 height 20
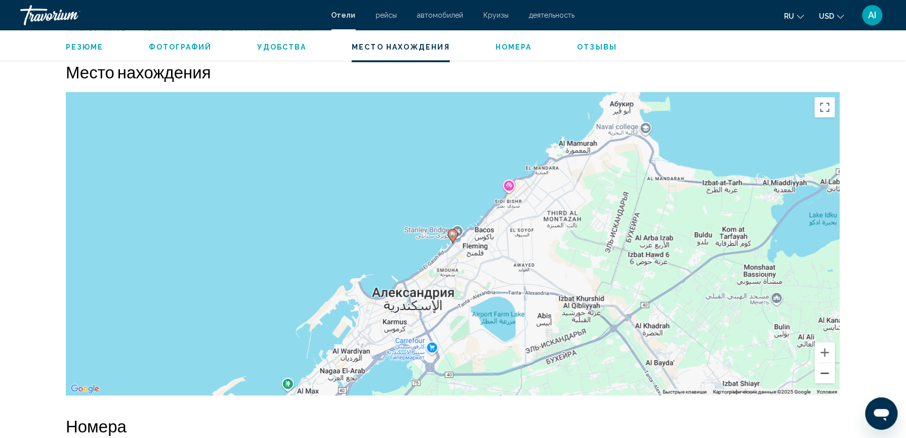
click at [826, 373] on button "Уменьшить" at bounding box center [825, 373] width 20 height 20
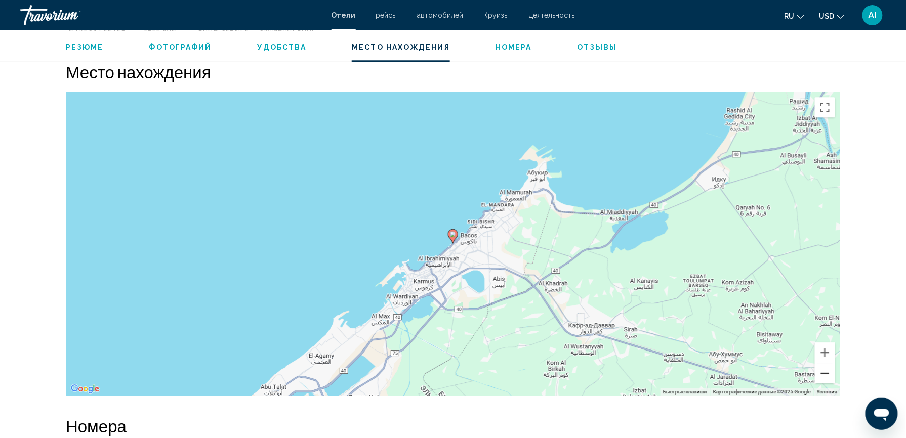
click at [826, 373] on button "Уменьшить" at bounding box center [825, 373] width 20 height 20
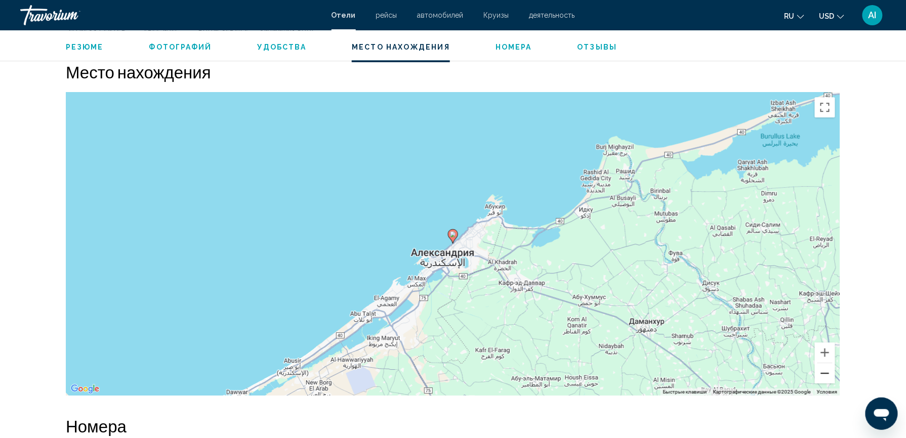
click at [826, 373] on button "Уменьшить" at bounding box center [825, 373] width 20 height 20
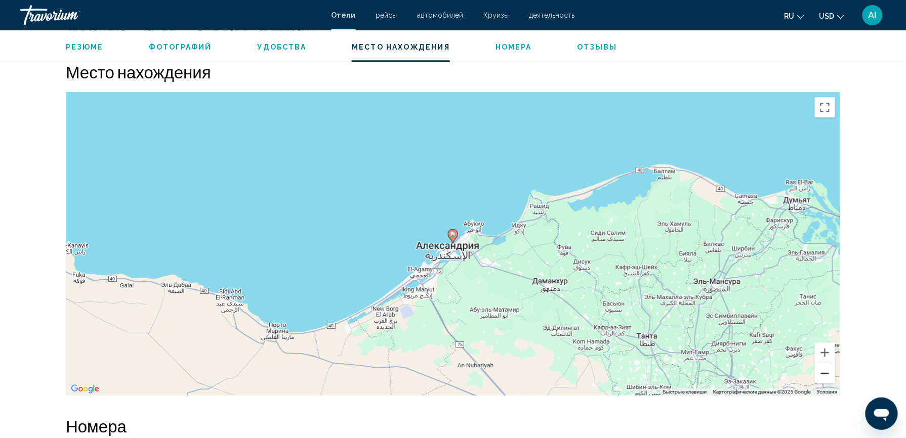
click at [826, 373] on button "Уменьшить" at bounding box center [825, 373] width 20 height 20
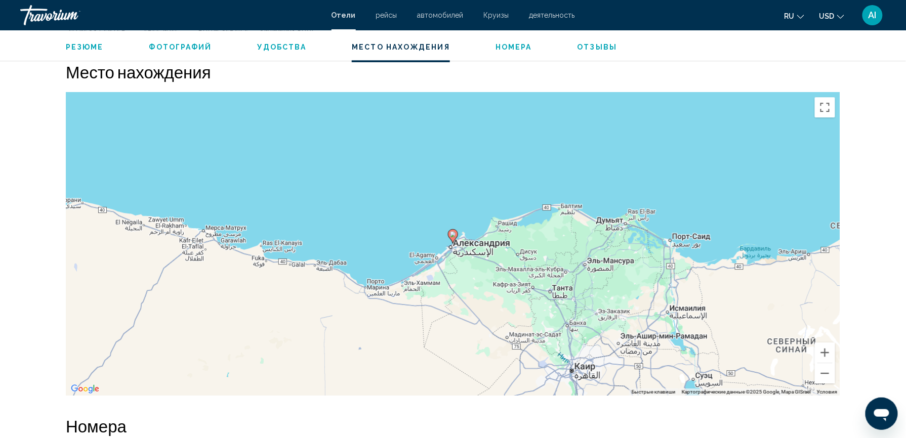
click at [512, 47] on span "Номера" at bounding box center [514, 47] width 36 height 8
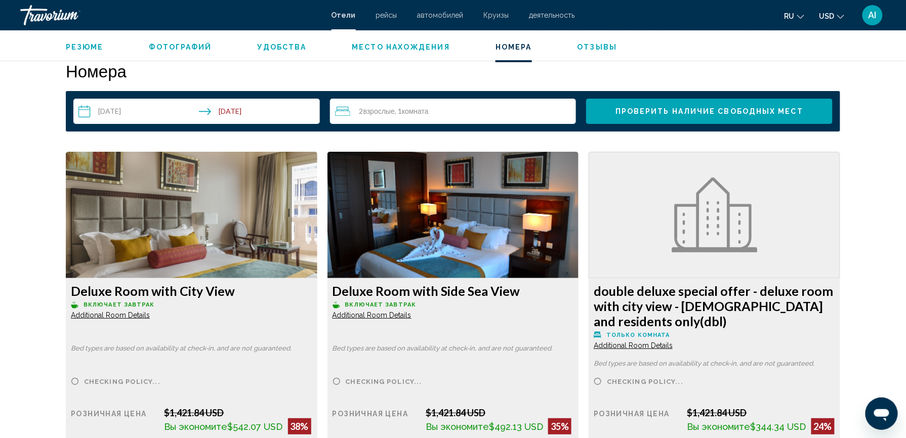
scroll to position [1371, 0]
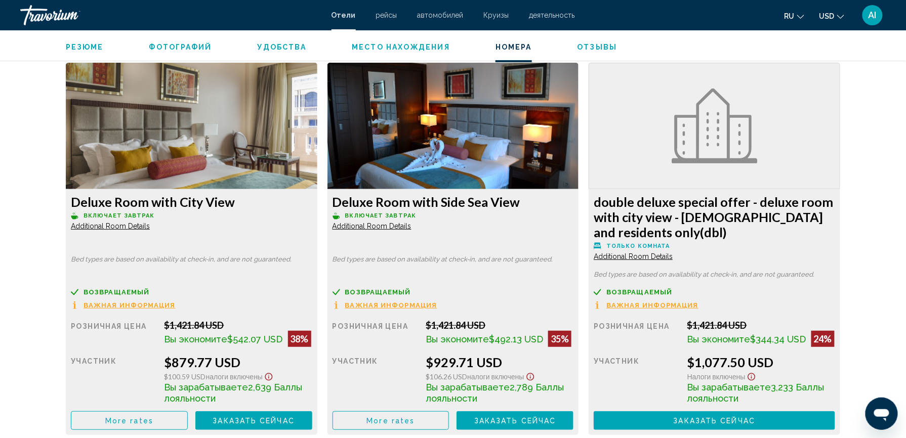
click at [150, 225] on span "Additional Room Details" at bounding box center [110, 226] width 79 height 8
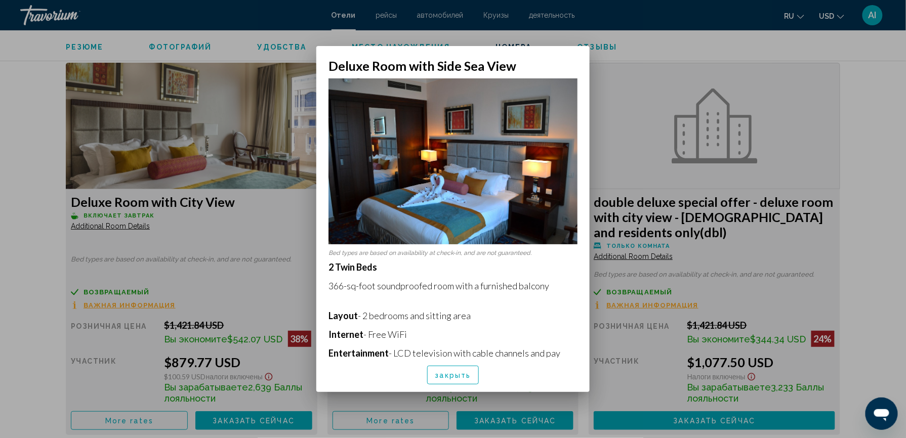
click at [422, 199] on img at bounding box center [453, 161] width 249 height 166
click at [269, 133] on div at bounding box center [453, 219] width 906 height 438
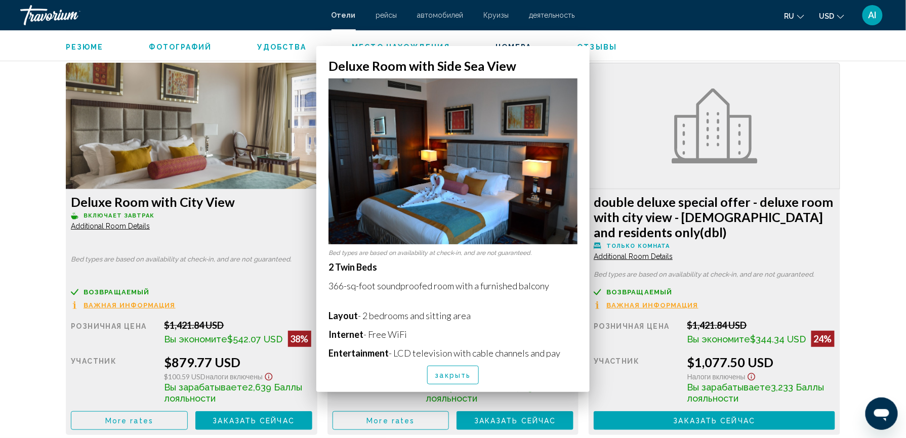
scroll to position [1371, 0]
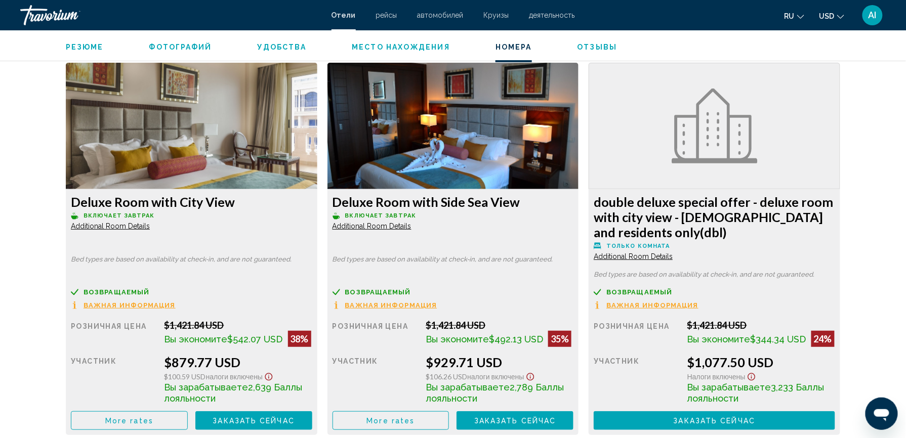
click at [274, 45] on span "Удобства" at bounding box center [282, 47] width 49 height 8
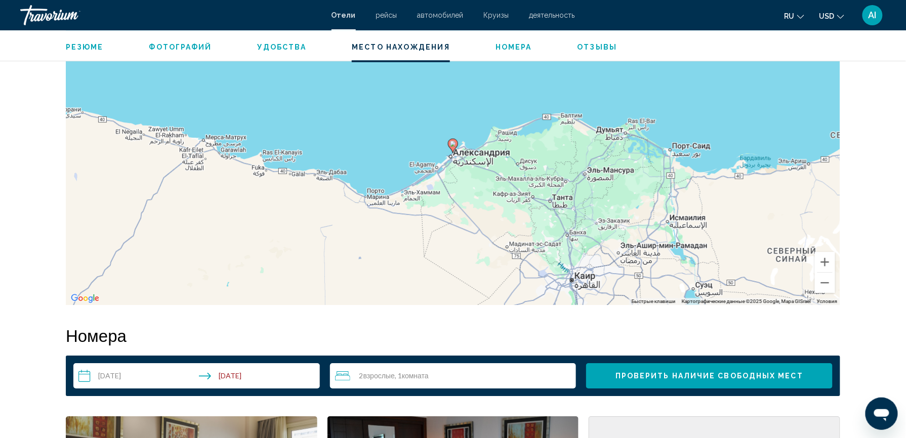
scroll to position [1085, 0]
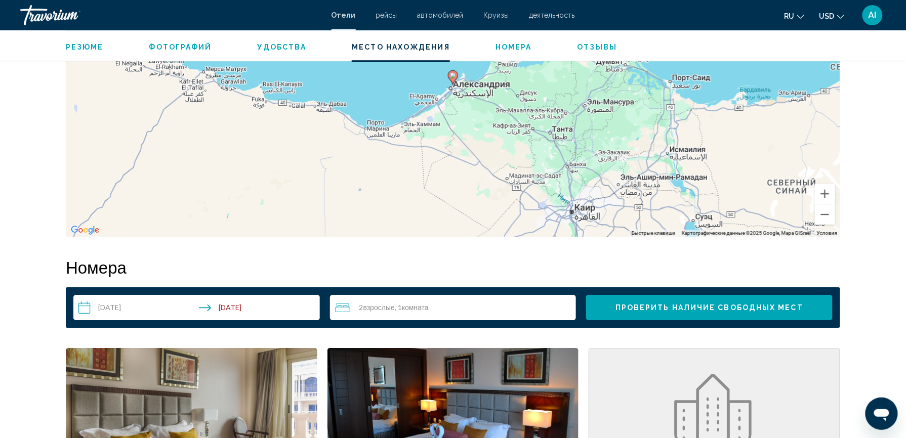
click at [274, 45] on span "Удобства" at bounding box center [282, 47] width 49 height 8
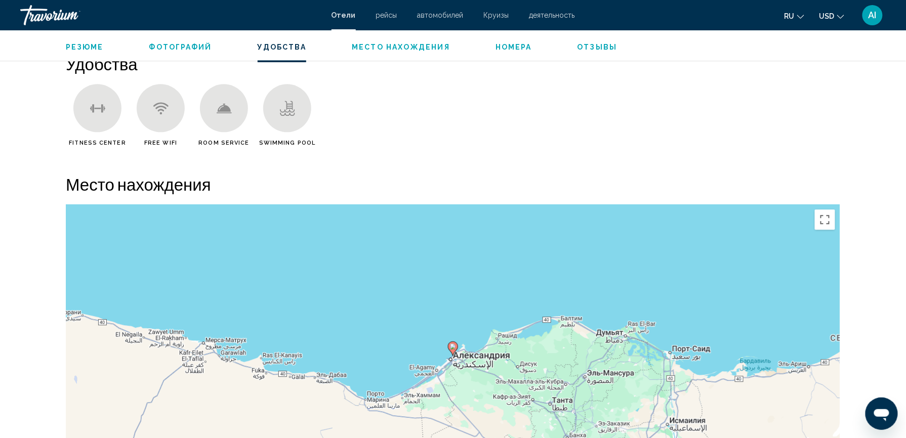
scroll to position [807, 0]
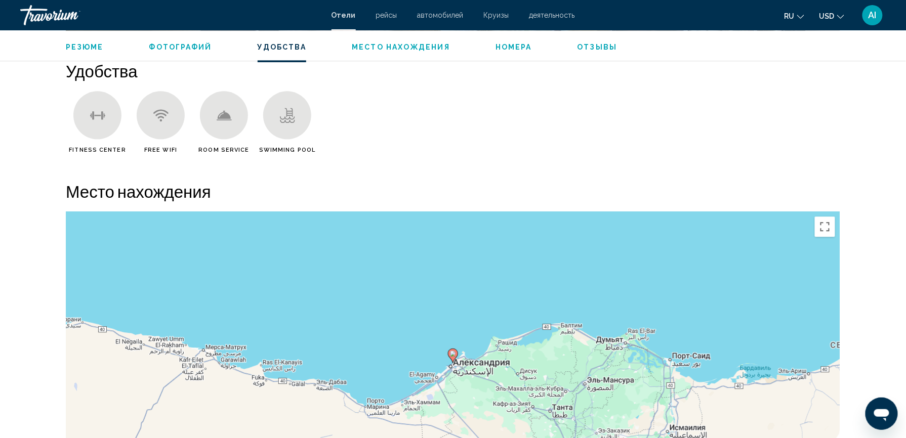
click at [181, 47] on span "Фотографий" at bounding box center [180, 47] width 63 height 8
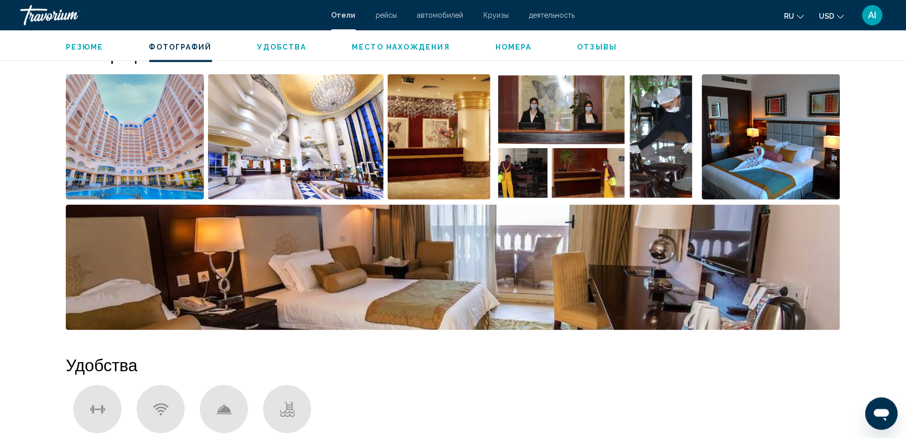
scroll to position [495, 0]
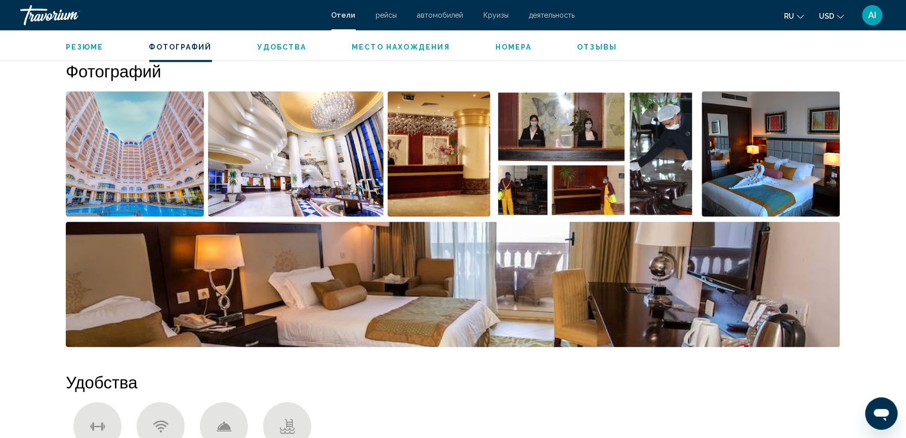
click at [180, 146] on img "Open full-screen image slider" at bounding box center [135, 155] width 138 height 126
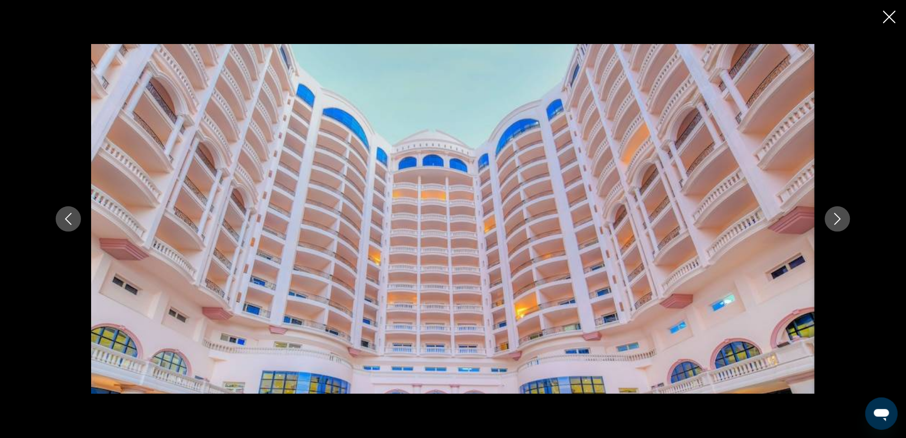
click at [833, 220] on icon "Next image" at bounding box center [838, 219] width 12 height 12
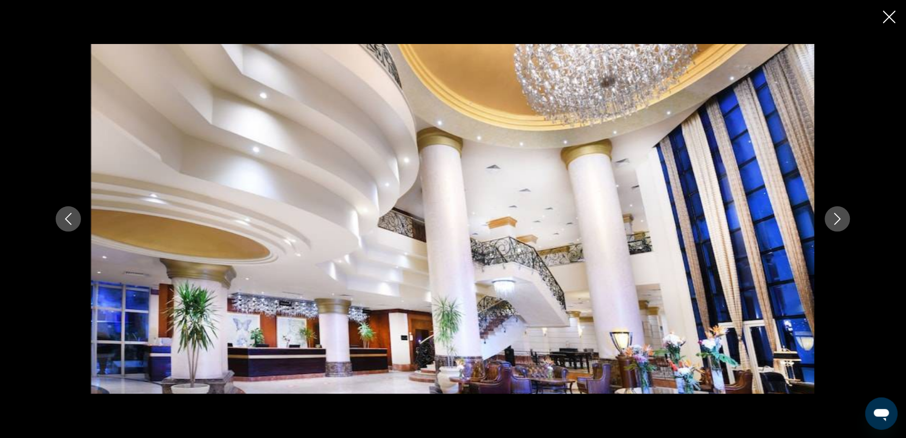
click at [833, 220] on icon "Next image" at bounding box center [838, 219] width 12 height 12
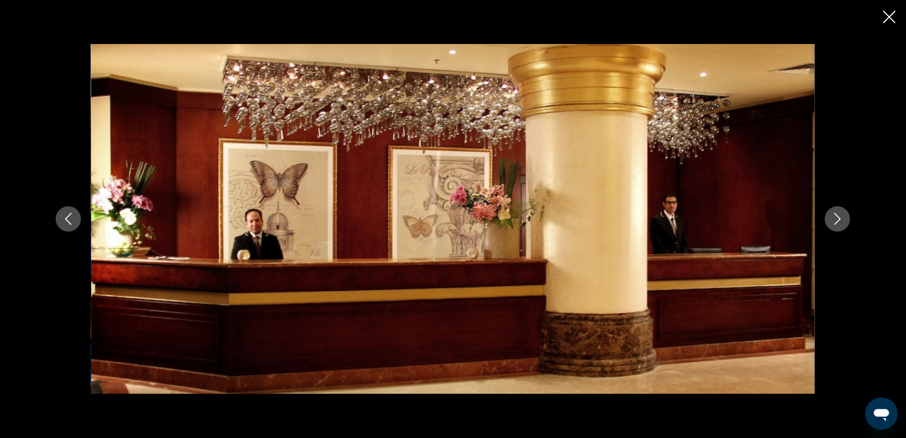
click at [833, 220] on icon "Next image" at bounding box center [838, 219] width 12 height 12
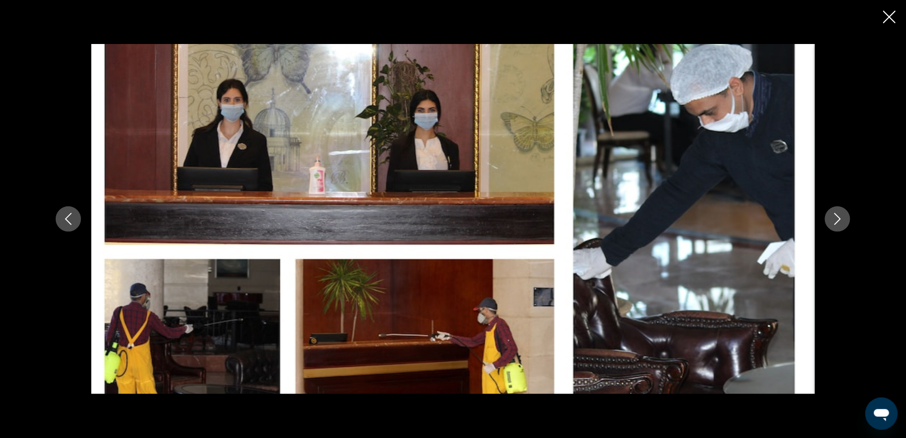
click at [833, 220] on icon "Next image" at bounding box center [838, 219] width 12 height 12
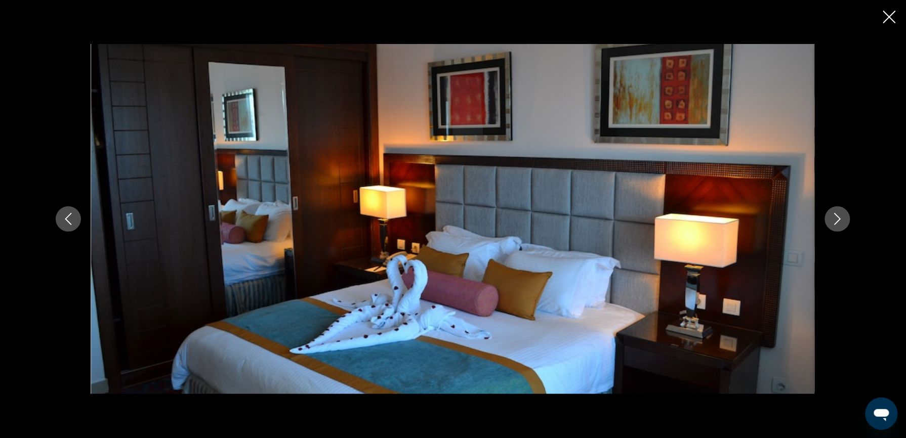
click at [833, 220] on icon "Next image" at bounding box center [838, 219] width 12 height 12
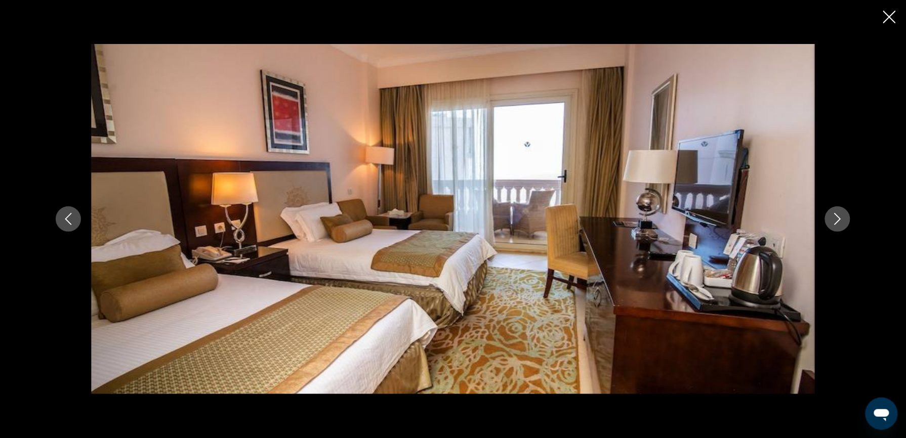
click at [833, 220] on icon "Next image" at bounding box center [838, 219] width 12 height 12
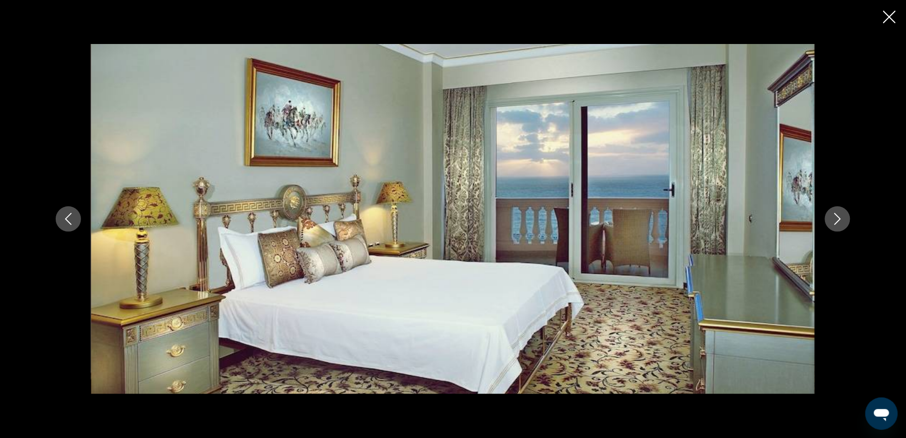
click at [833, 220] on icon "Next image" at bounding box center [838, 219] width 12 height 12
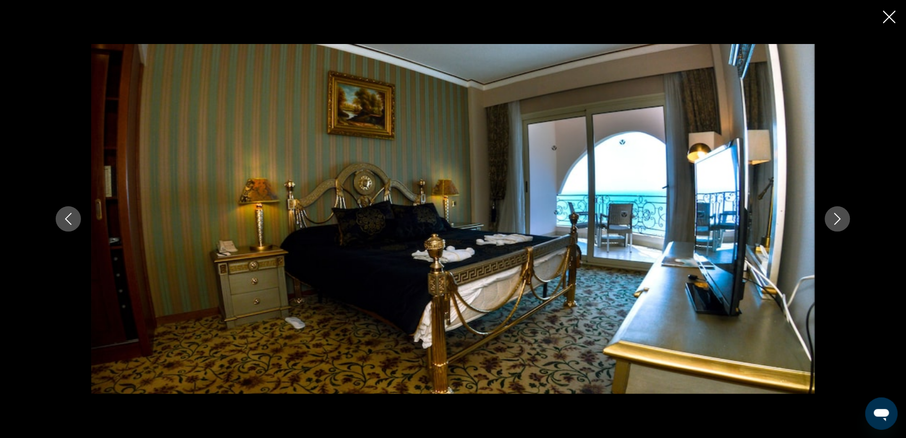
click at [833, 220] on icon "Next image" at bounding box center [838, 219] width 12 height 12
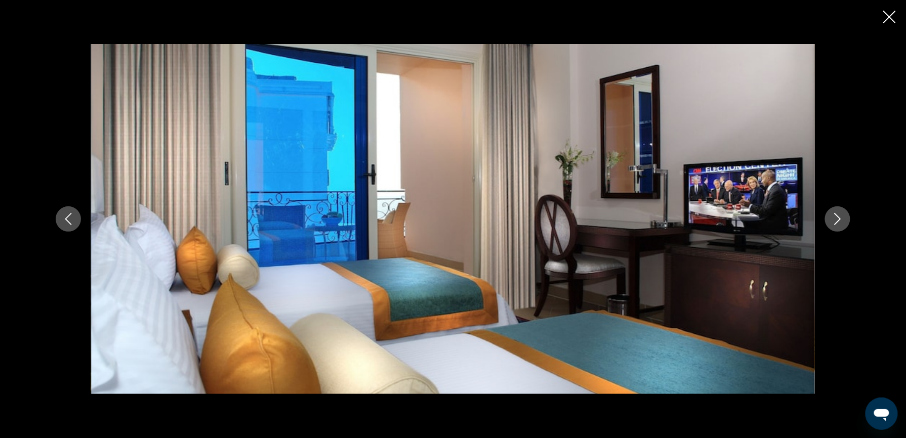
click at [833, 220] on icon "Next image" at bounding box center [838, 219] width 12 height 12
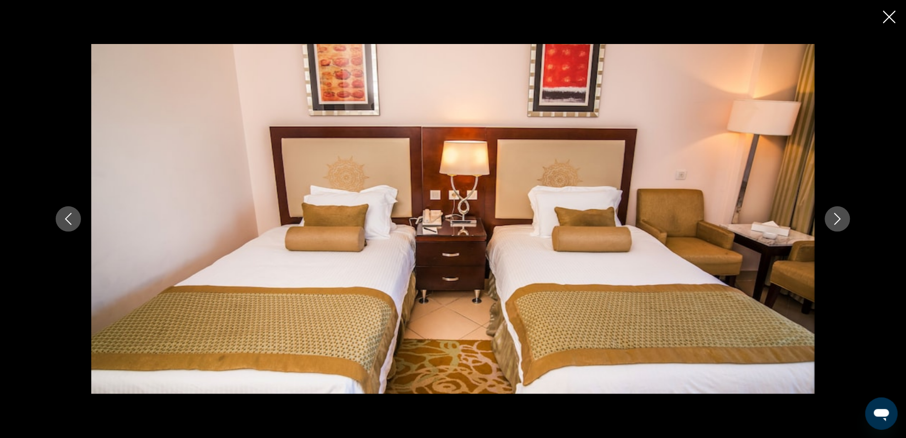
click at [833, 220] on icon "Next image" at bounding box center [838, 219] width 12 height 12
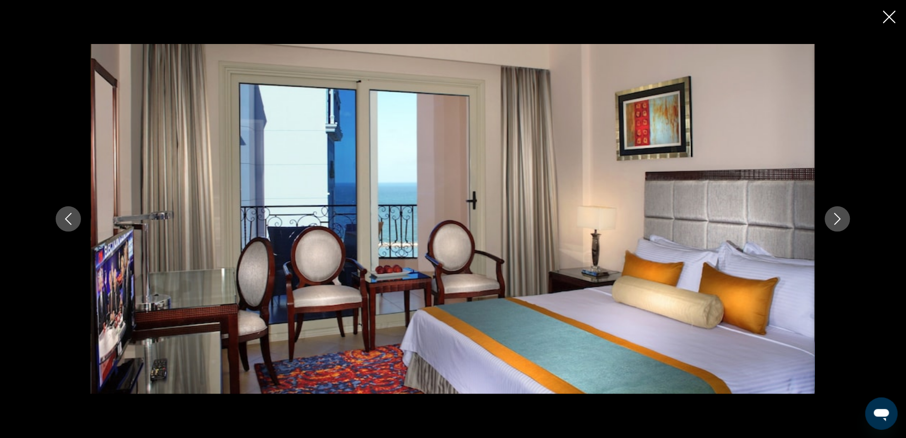
click at [889, 11] on icon "Close slideshow" at bounding box center [889, 17] width 13 height 13
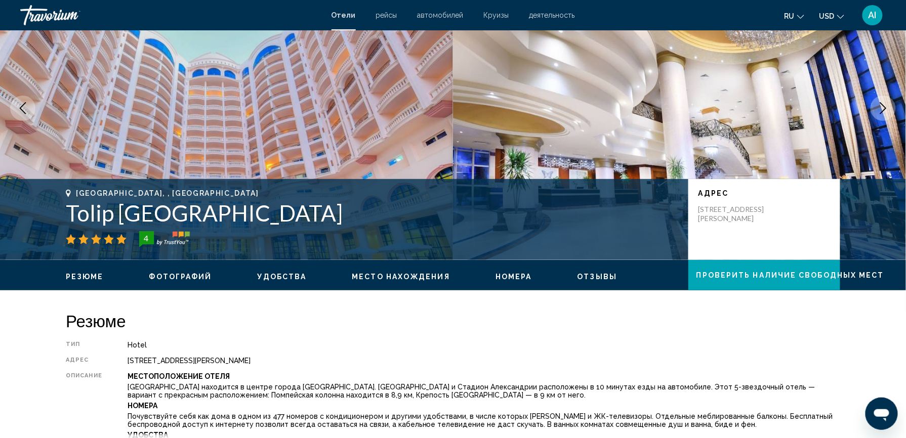
scroll to position [75, 0]
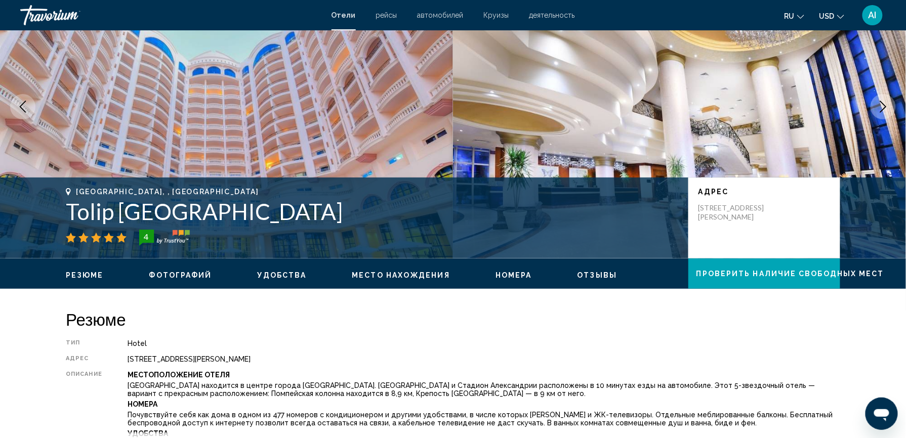
drag, startPoint x: 233, startPoint y: 215, endPoint x: 69, endPoint y: 216, distance: 164.0
click at [69, 216] on h1 "Tolip [GEOGRAPHIC_DATA]" at bounding box center [372, 211] width 612 height 26
copy h1 "Tolip [GEOGRAPHIC_DATA]"
